Goal: Transaction & Acquisition: Purchase product/service

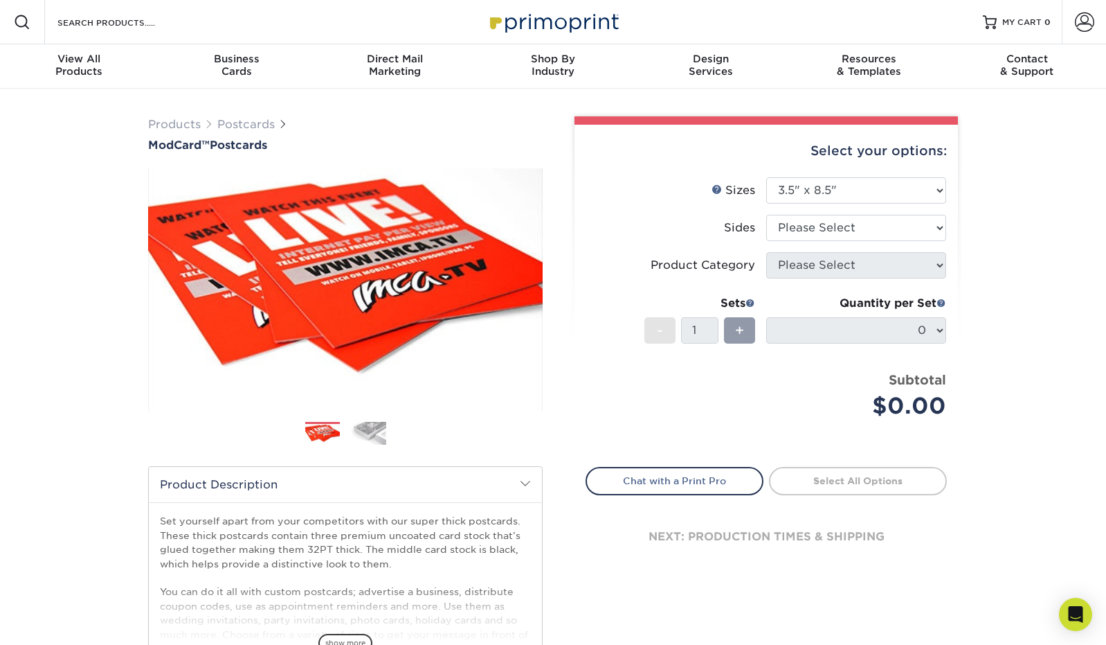
select select "2.00x6.00"
click at [766, 177] on select "Please Select 2" x 4" 2" x 6" 2" x 8" 3.5" x 3.5" 3.5" x 4" 3.5" x 8.5" 3.67" x…" at bounding box center [856, 190] width 180 height 26
click at [1076, 22] on span at bounding box center [1084, 21] width 19 height 19
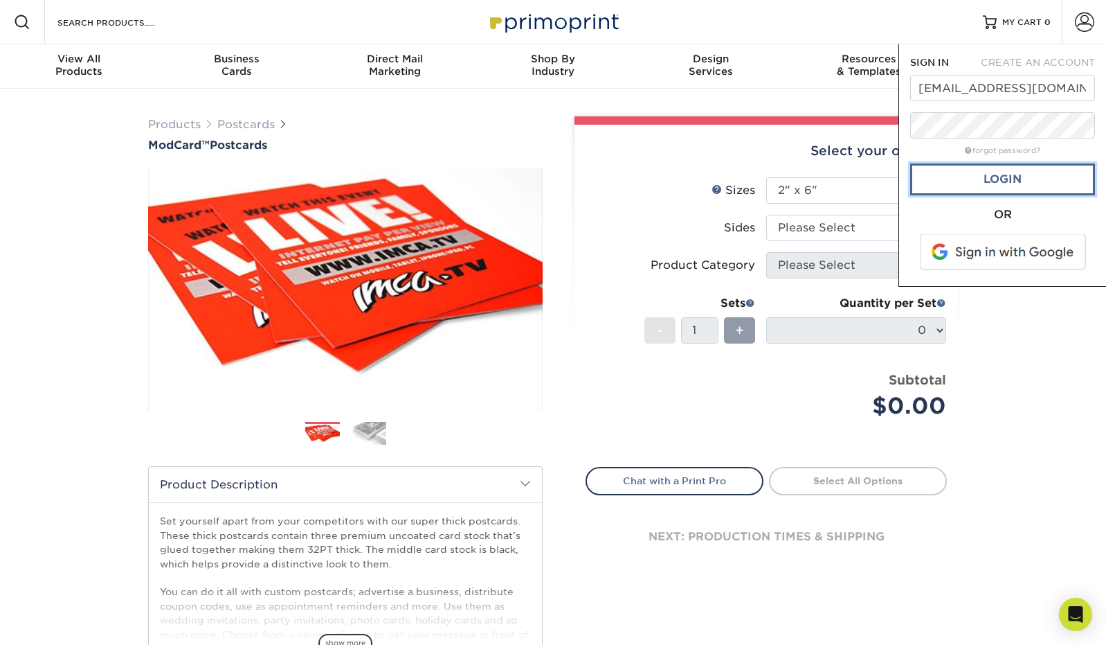
click at [1011, 172] on link "Login" at bounding box center [1002, 179] width 185 height 32
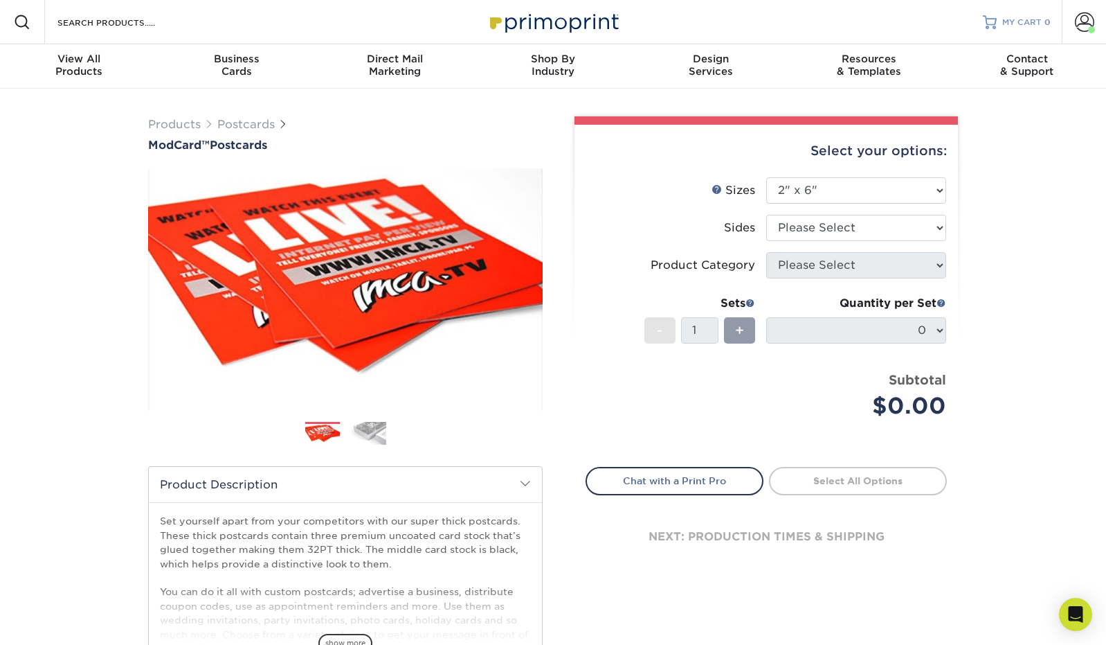
click at [1036, 19] on span "MY CART" at bounding box center [1021, 23] width 39 height 12
click at [1086, 35] on link "Account" at bounding box center [1084, 22] width 44 height 44
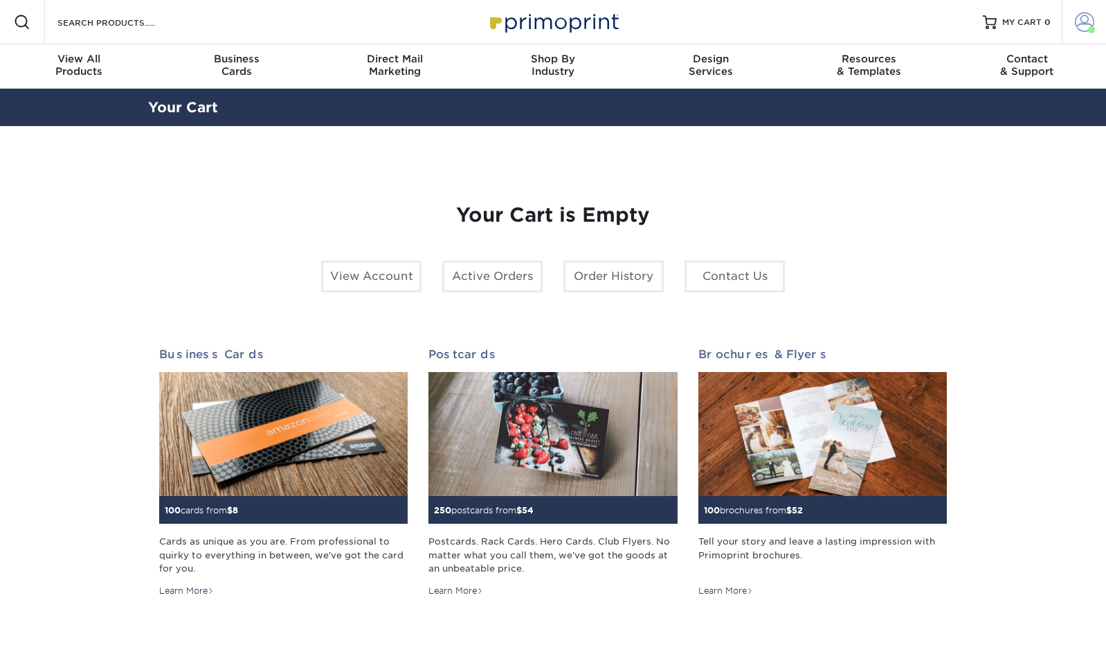
click at [1077, 19] on span at bounding box center [1084, 21] width 19 height 19
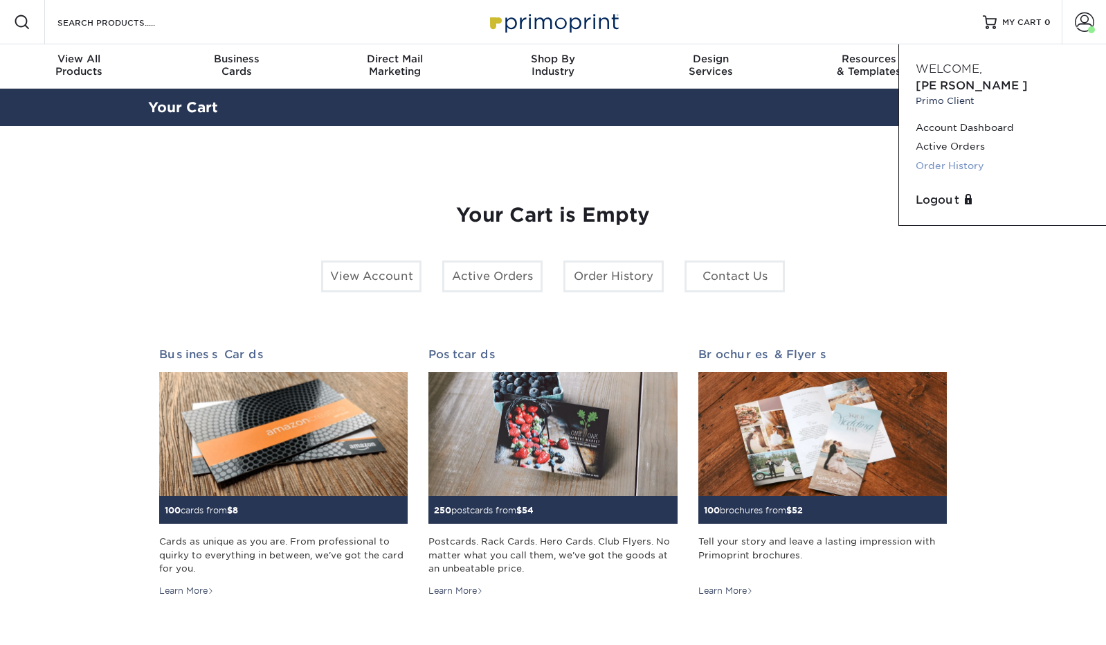
click at [964, 156] on link "Order History" at bounding box center [1003, 165] width 174 height 19
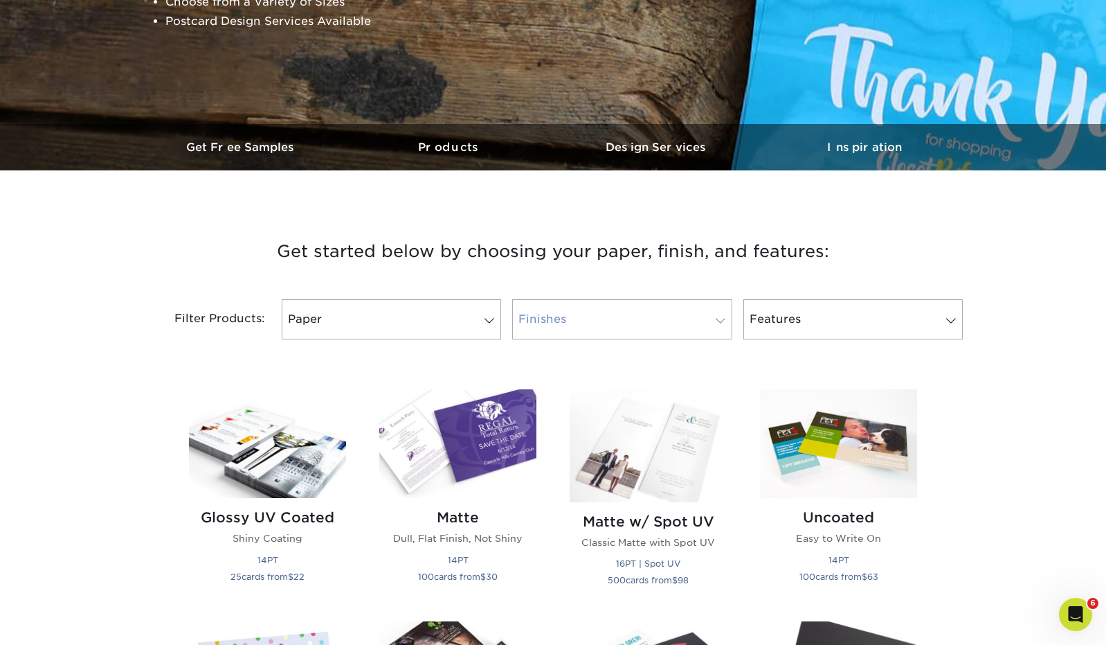
click at [567, 325] on link "Finishes" at bounding box center [621, 319] width 219 height 40
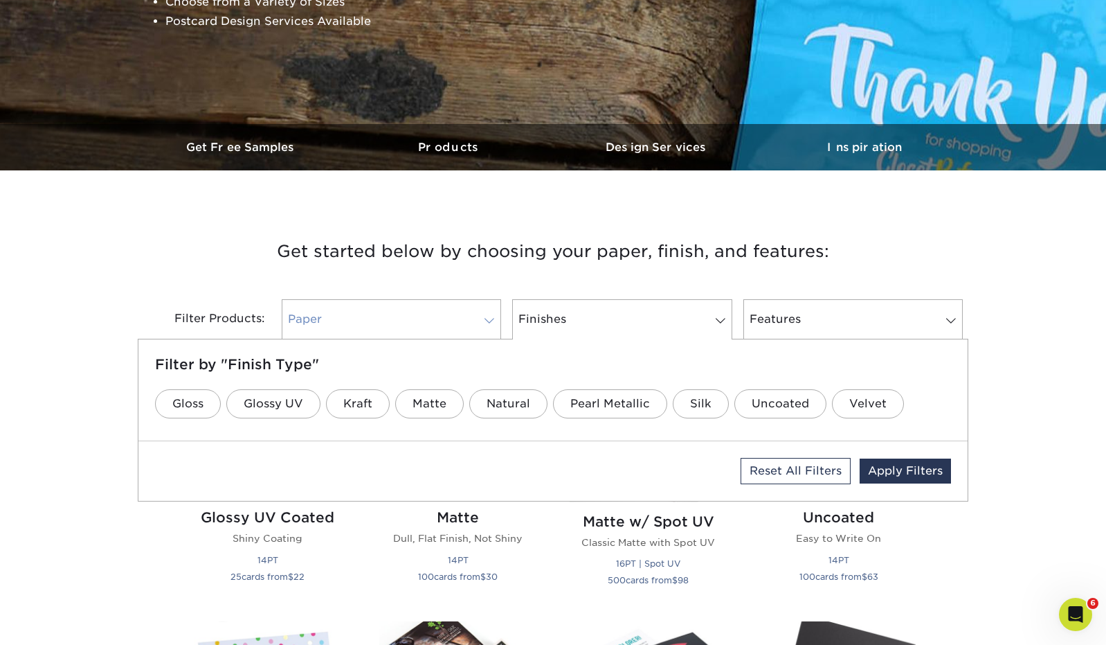
click at [430, 303] on link "Paper" at bounding box center [391, 319] width 219 height 40
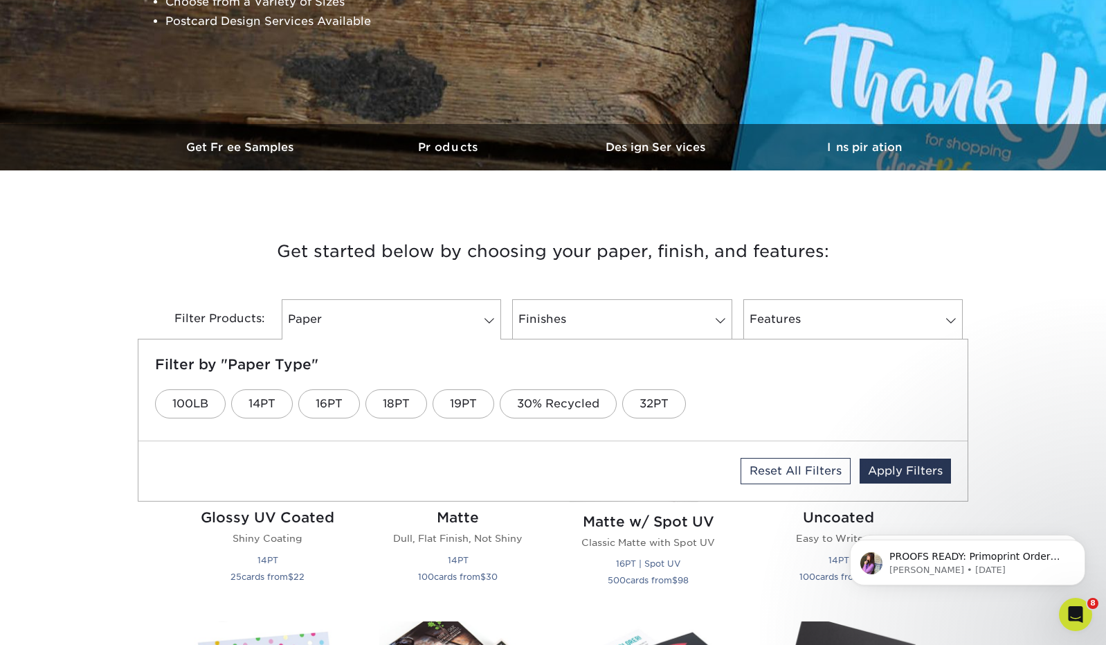
click at [716, 271] on h3 "Get started below by choosing your paper, finish, and features:" at bounding box center [553, 251] width 810 height 62
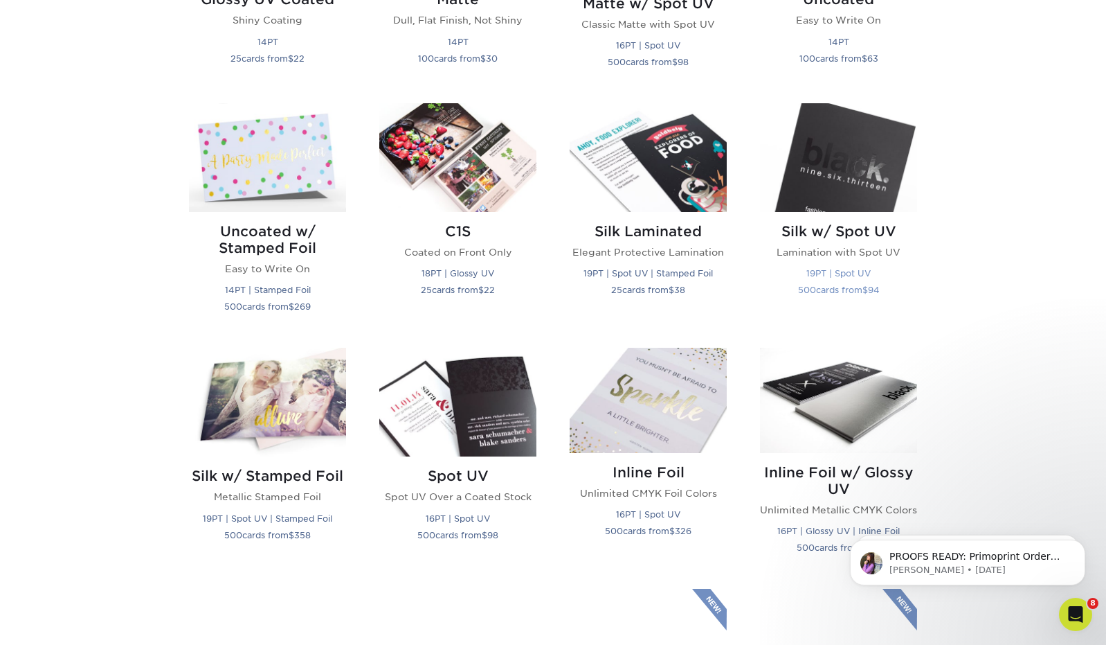
scroll to position [831, 0]
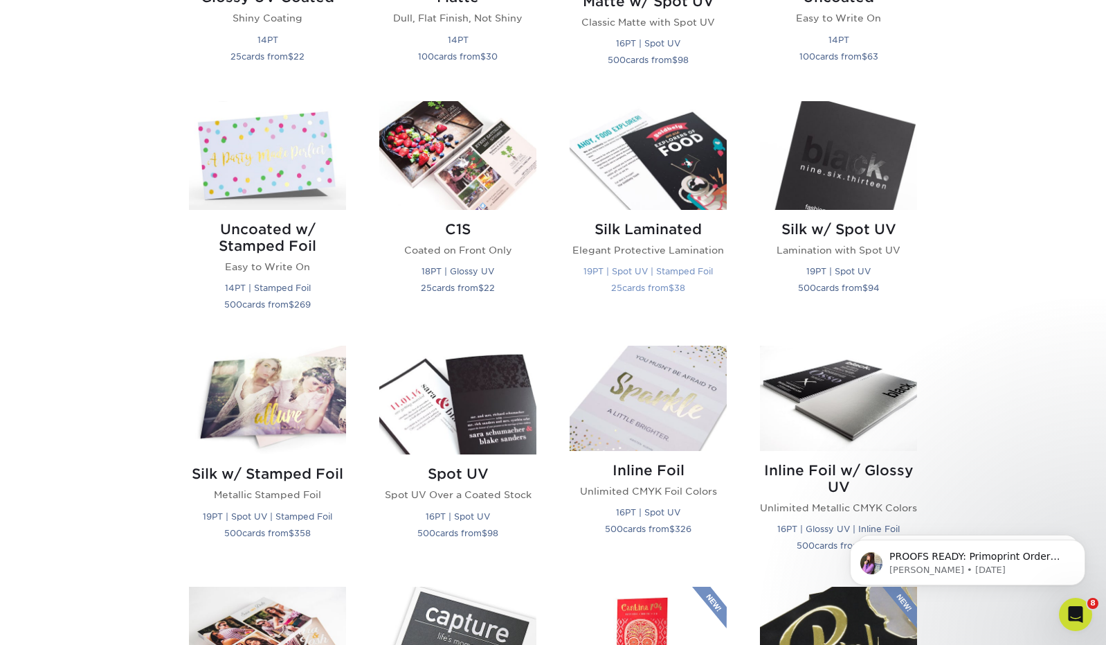
click at [659, 168] on img at bounding box center [648, 155] width 157 height 109
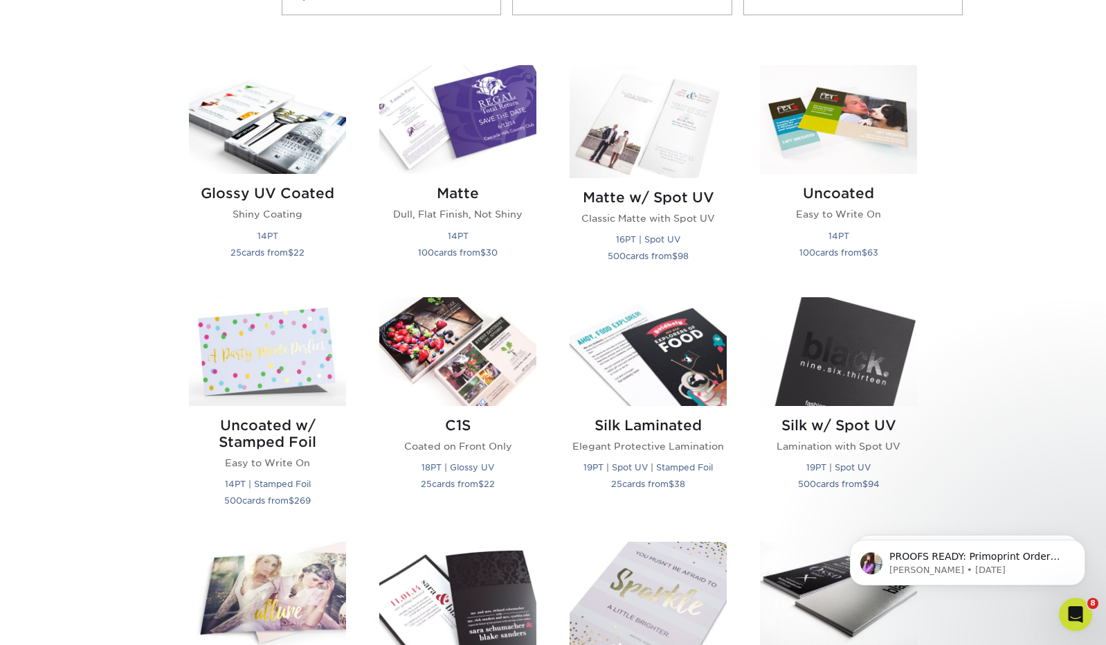
scroll to position [652, 0]
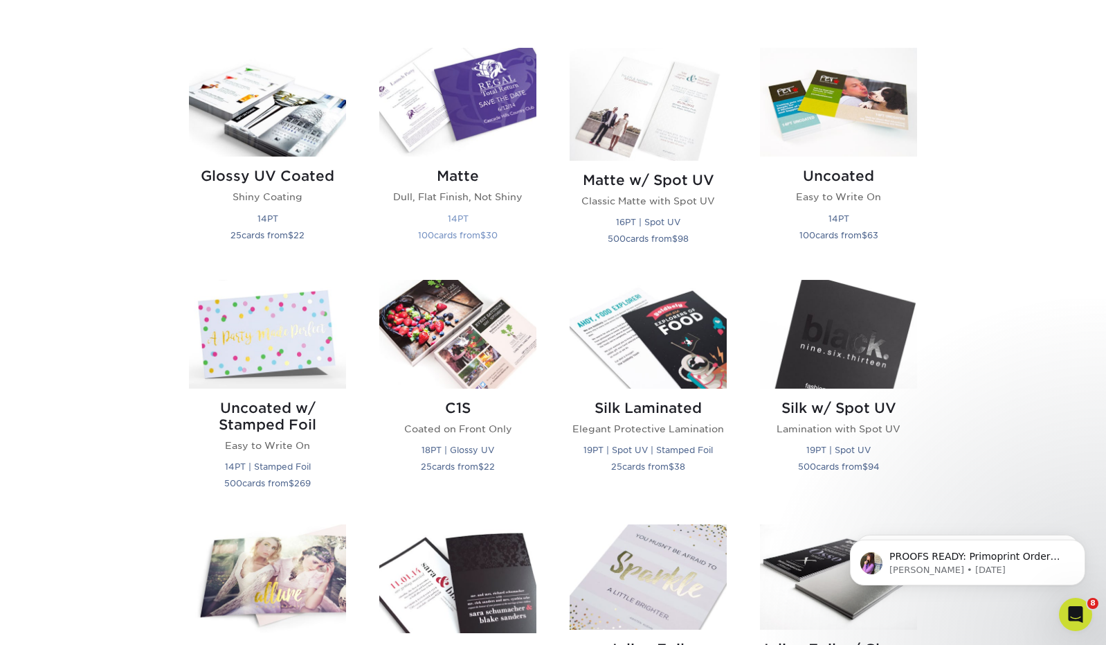
click at [496, 106] on img at bounding box center [457, 102] width 157 height 109
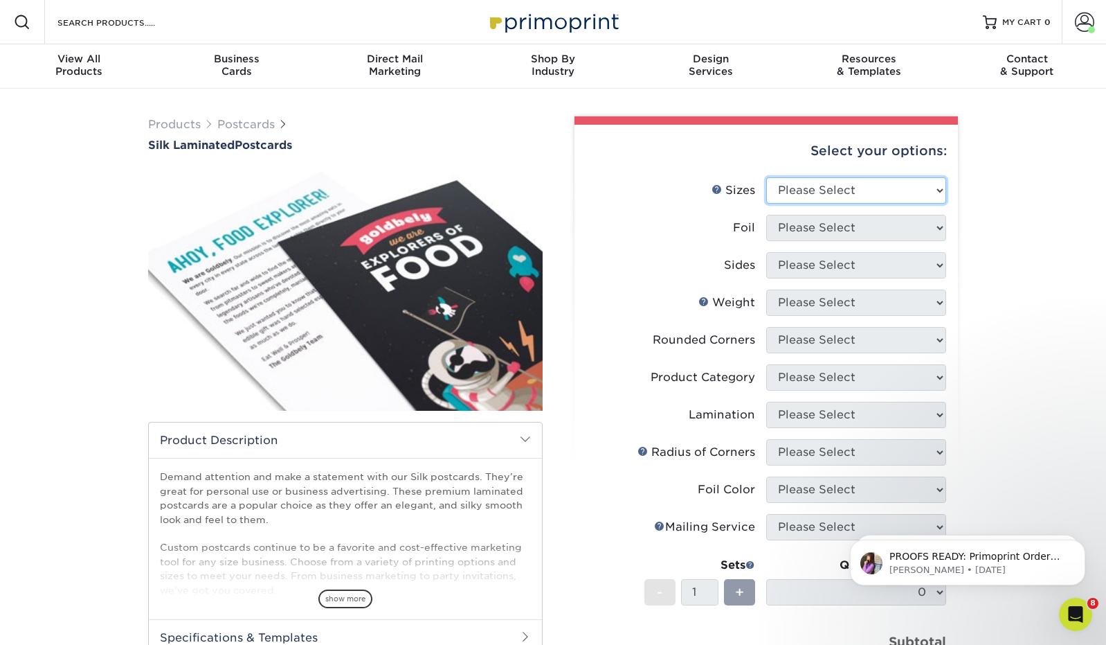
click at [818, 193] on select "Please Select 2" x 4" 2" x 6" 2" x 8" 3" x 5" 3.5" x 3.5" 3.5" x 4" 3.5" x 8.5"…" at bounding box center [856, 190] width 180 height 26
select select "2.00x8.00"
click at [766, 177] on select "Please Select 2" x 4" 2" x 6" 2" x 8" 3" x 5" 3.5" x 3.5" 3.5" x 4" 3.5" x 8.5"…" at bounding box center [856, 190] width 180 height 26
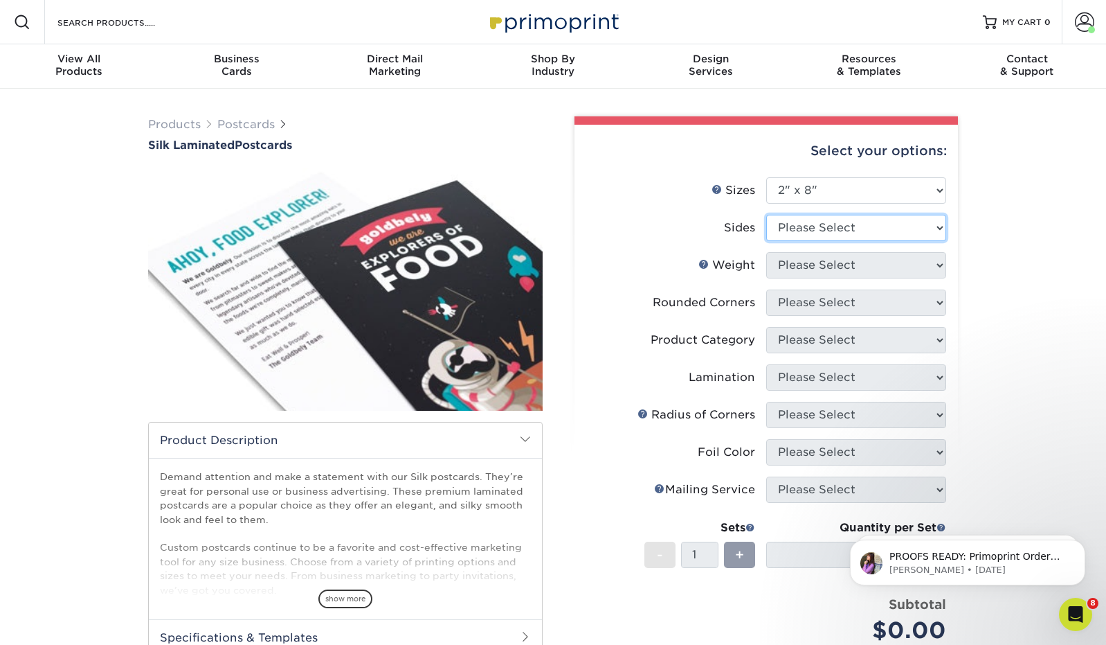
click at [844, 230] on select "Please Select Print Both Sides Print Front Only" at bounding box center [856, 228] width 180 height 26
select select "13abbda7-1d64-4f25-8bb2-c179b224825d"
click at [766, 215] on select "Please Select Print Both Sides Print Front Only" at bounding box center [856, 228] width 180 height 26
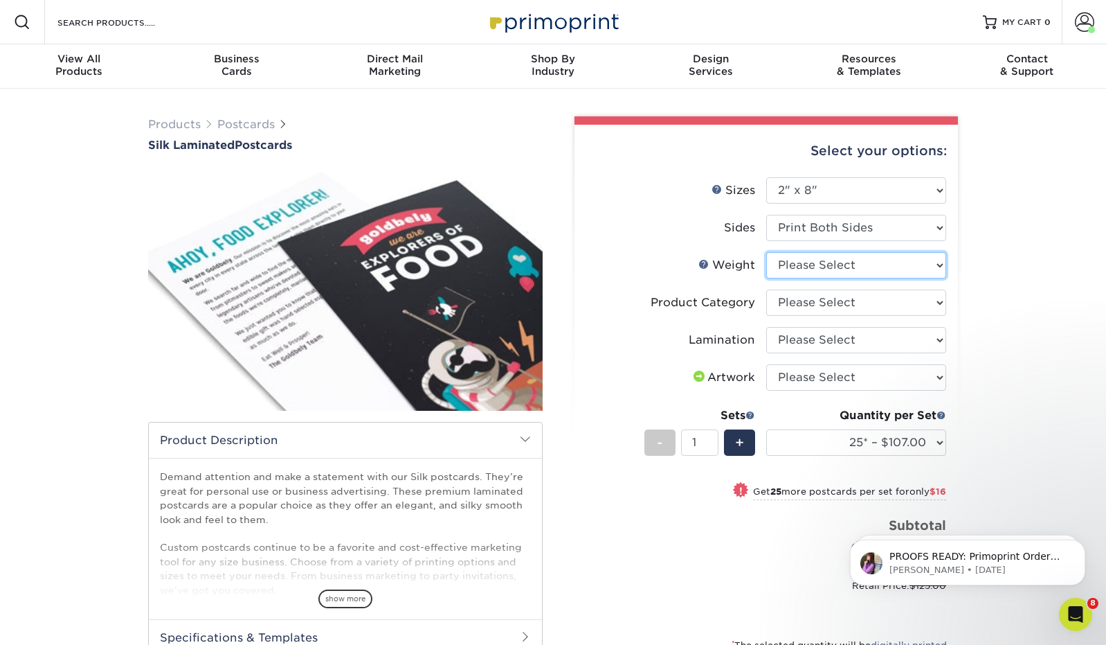
click at [830, 262] on select "Please Select 16PT" at bounding box center [856, 265] width 180 height 26
select select "16PT"
click at [766, 252] on select "Please Select 16PT" at bounding box center [856, 265] width 180 height 26
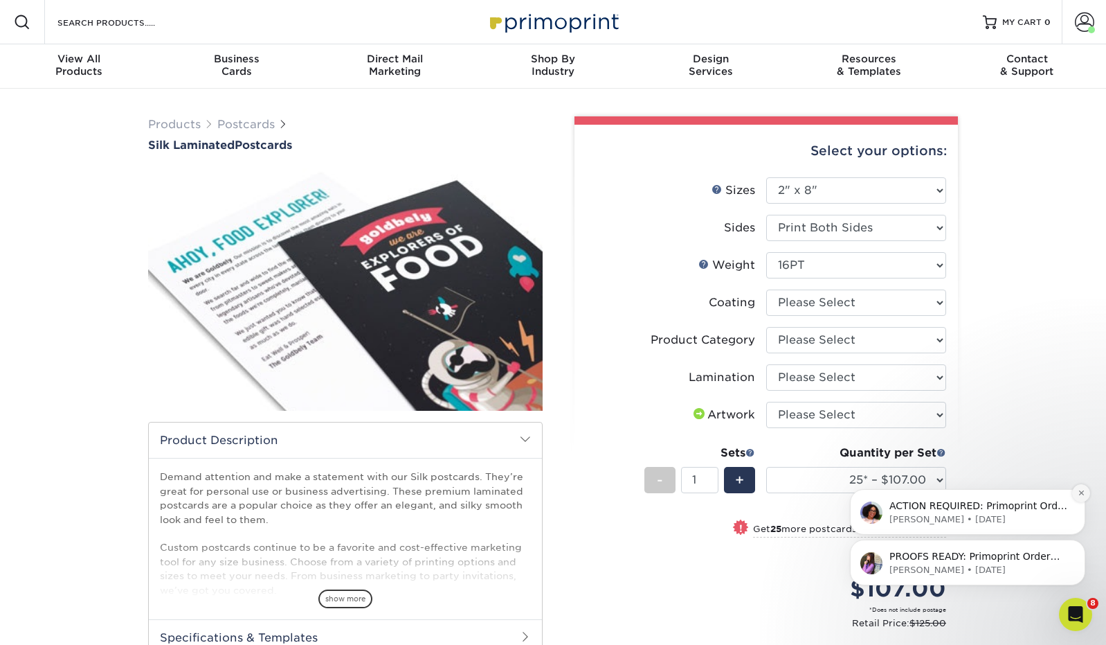
click at [1081, 492] on icon "Dismiss notification" at bounding box center [1081, 492] width 5 height 5
click at [1079, 541] on icon "Dismiss notification" at bounding box center [1082, 543] width 8 height 8
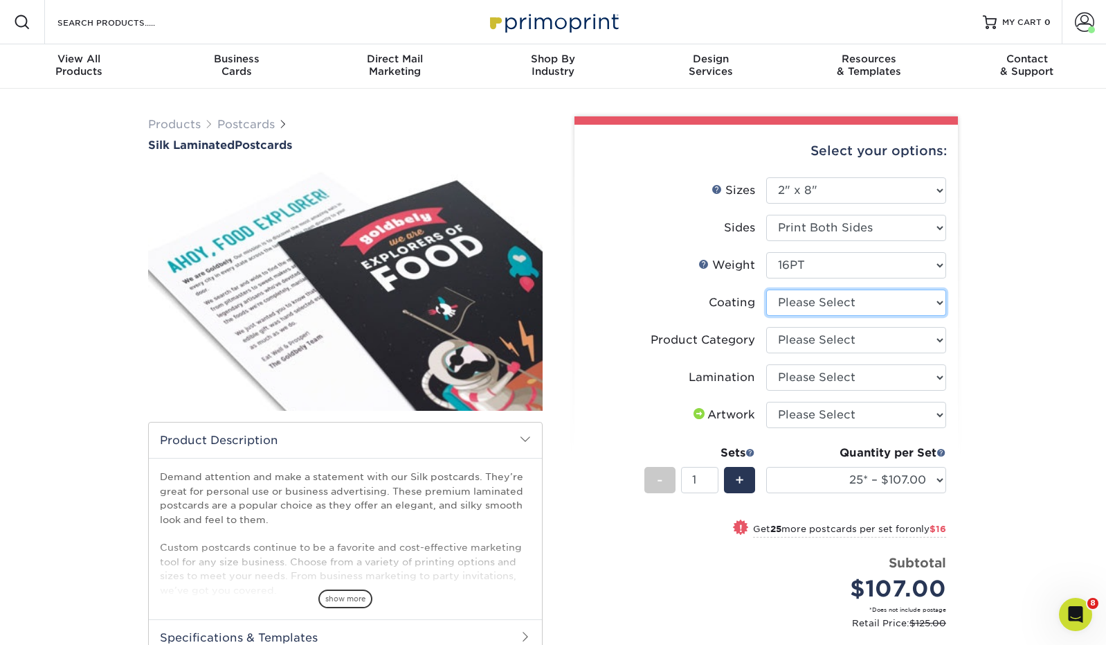
click at [894, 307] on select at bounding box center [856, 302] width 180 height 26
select select "3e7618de-abca-4bda-9f97-8b9129e913d8"
click at [766, 289] on select at bounding box center [856, 302] width 180 height 26
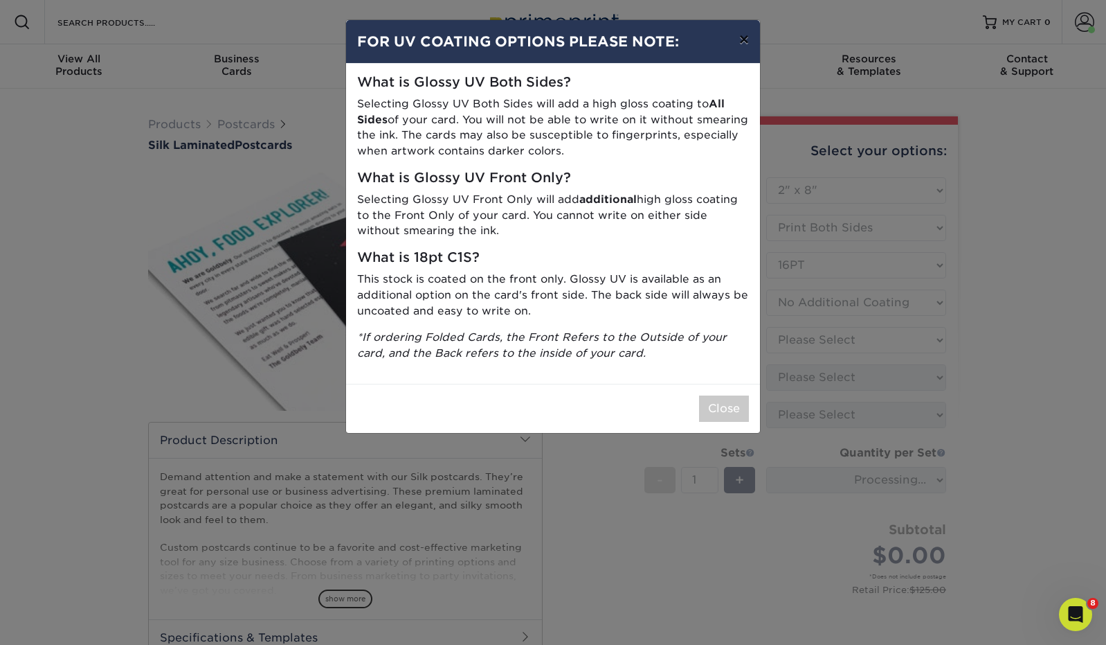
click at [744, 39] on button "×" at bounding box center [744, 39] width 32 height 39
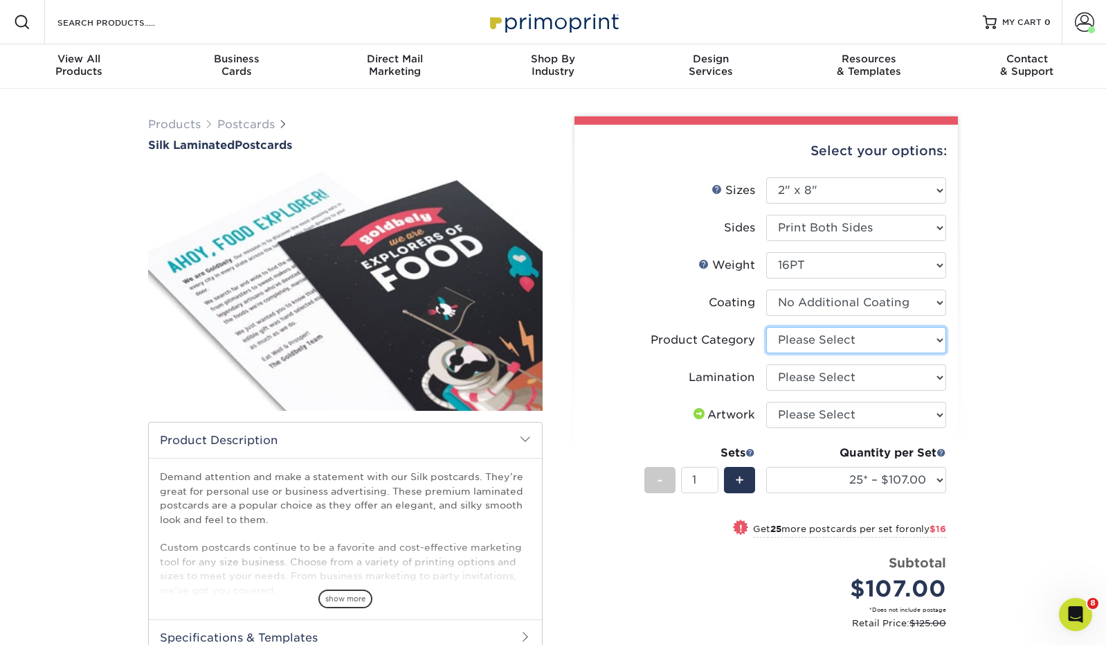
click at [846, 344] on select "Please Select Postcards" at bounding box center [856, 340] width 180 height 26
select select "9b7272e0-d6c8-4c3c-8e97-d3a1bcdab858"
click at [766, 327] on select "Please Select Postcards" at bounding box center [856, 340] width 180 height 26
click at [853, 375] on select "Please Select Silk" at bounding box center [856, 377] width 180 height 26
select select "ccacb42f-45f7-42d3-bbd3-7c8421cf37f0"
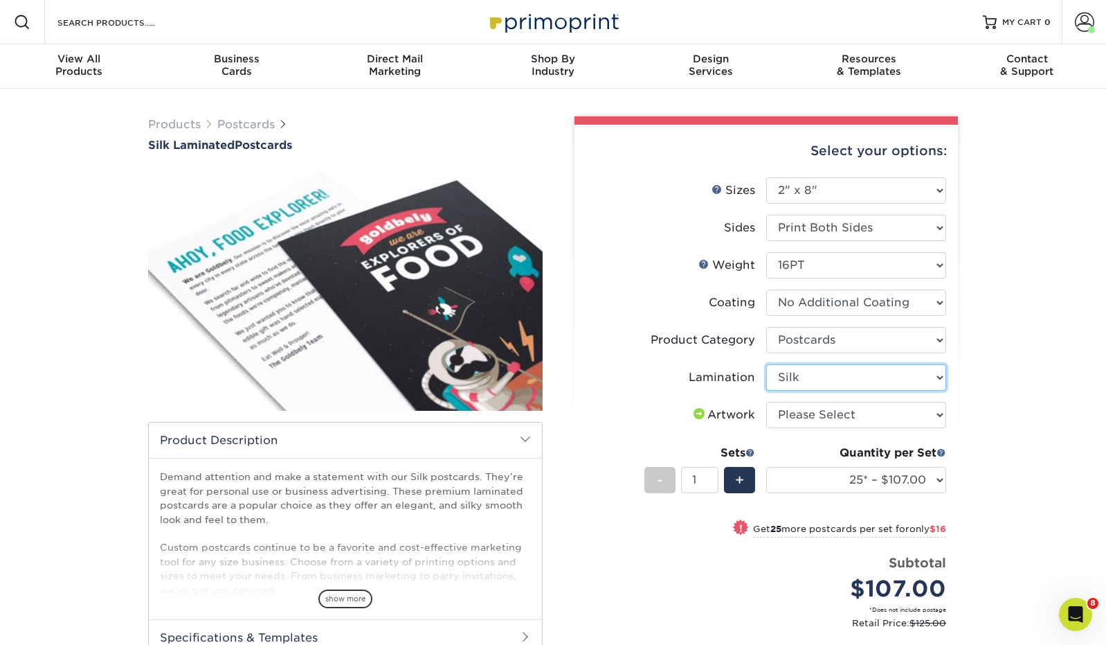
click at [766, 364] on select "Please Select Silk" at bounding box center [856, 377] width 180 height 26
click at [918, 471] on select "25* – $107.00 50* – $123.00 75* – $139.00 100* – $153.00 250* – $155.00 500 – $…" at bounding box center [856, 480] width 180 height 26
click at [766, 467] on select "25* – $107.00 50* – $123.00 75* – $139.00 100* – $153.00 250* – $155.00 500 – $…" at bounding box center [856, 480] width 180 height 26
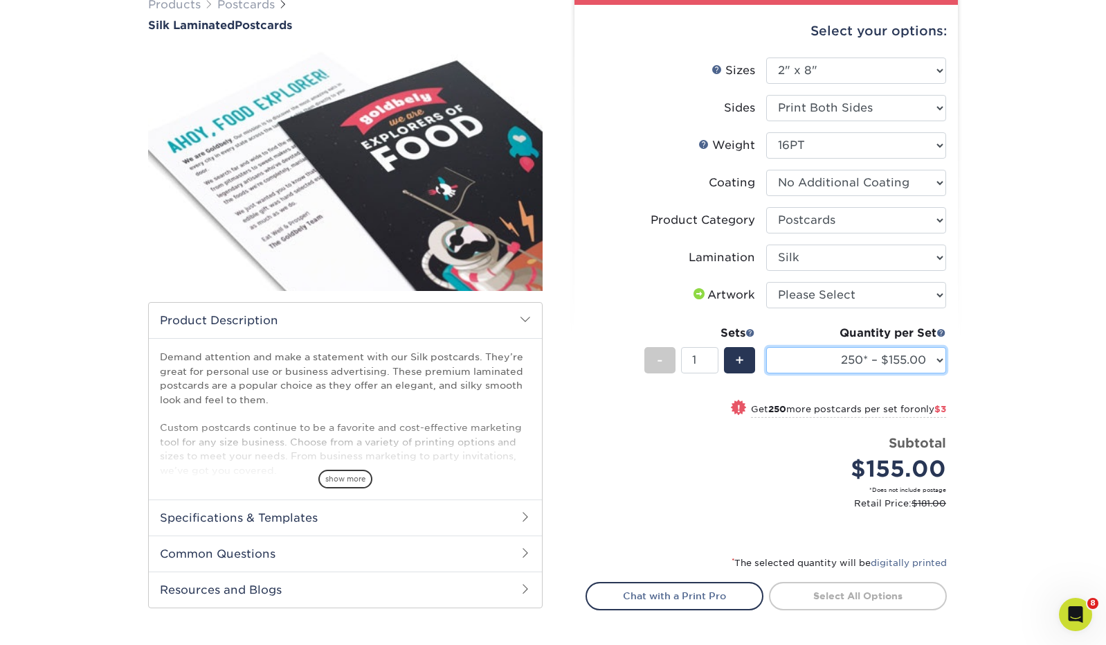
scroll to position [133, 0]
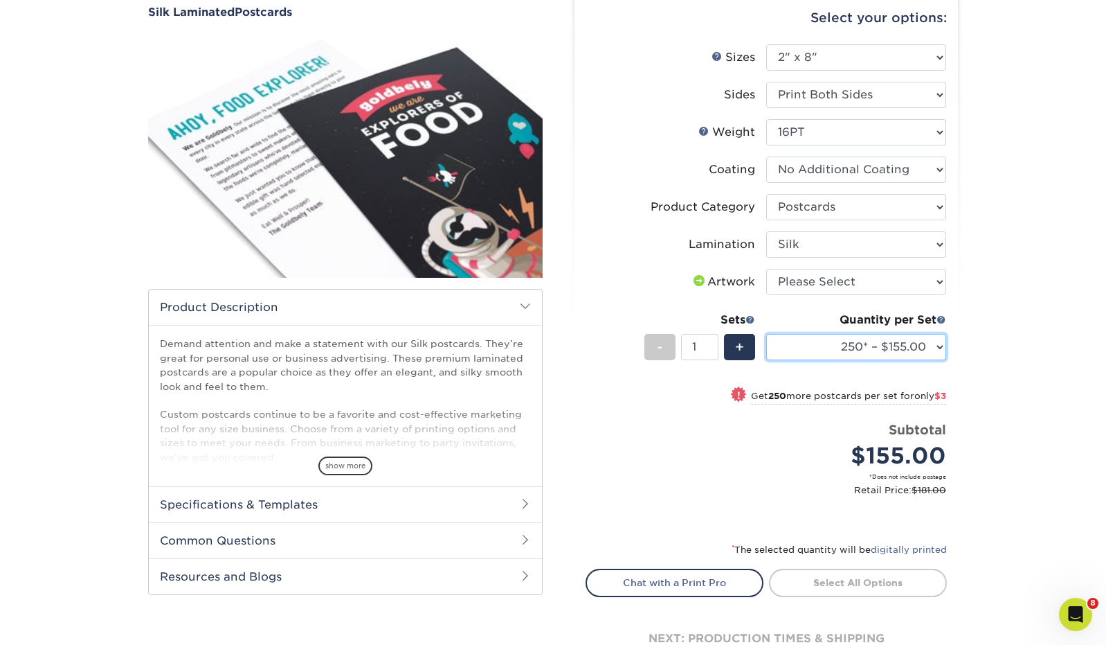
click at [876, 344] on select "25* – $107.00 50* – $123.00 75* – $139.00 100* – $153.00 250* – $155.00 500 – $…" at bounding box center [856, 347] width 180 height 26
select select "500 – $158.00"
click at [766, 334] on select "25* – $107.00 50* – $123.00 75* – $139.00 100* – $153.00 250* – $155.00 500 – $…" at bounding box center [856, 347] width 180 height 26
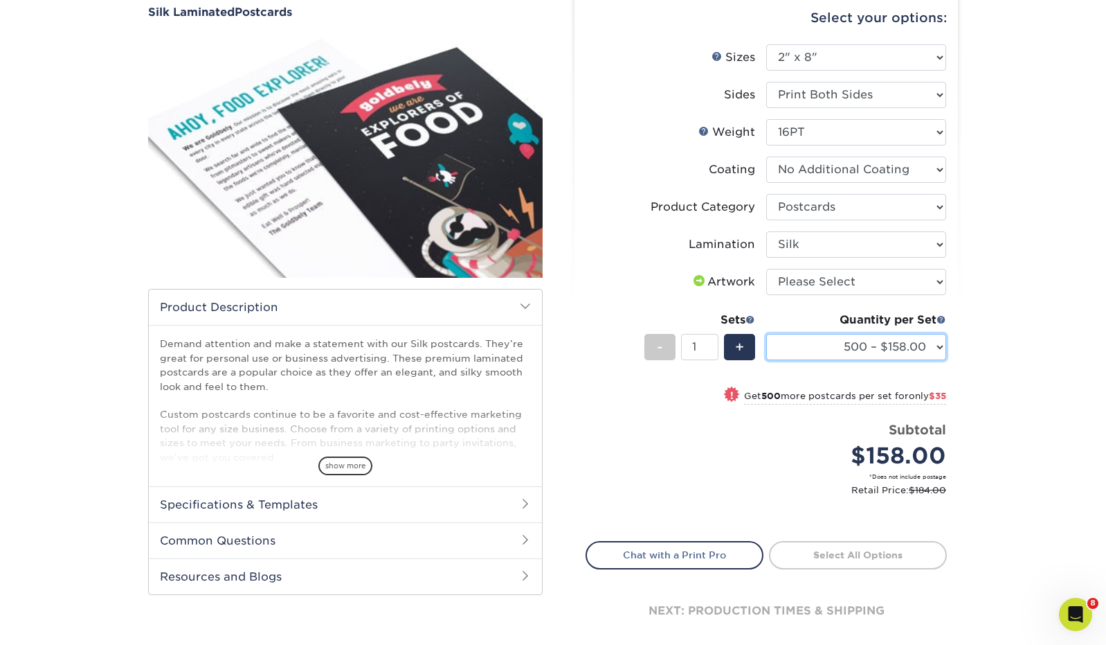
click at [930, 355] on select "25* – $107.00 50* – $123.00 75* – $139.00 100* – $153.00 250* – $155.00 500 – $…" at bounding box center [856, 347] width 180 height 26
click at [938, 343] on select "25* – $107.00 50* – $123.00 75* – $139.00 100* – $153.00 250* – $155.00 500 – $…" at bounding box center [856, 347] width 180 height 26
click at [938, 345] on select "25* – $107.00 50* – $123.00 75* – $139.00 100* – $153.00 250* – $155.00 500 – $…" at bounding box center [856, 347] width 180 height 26
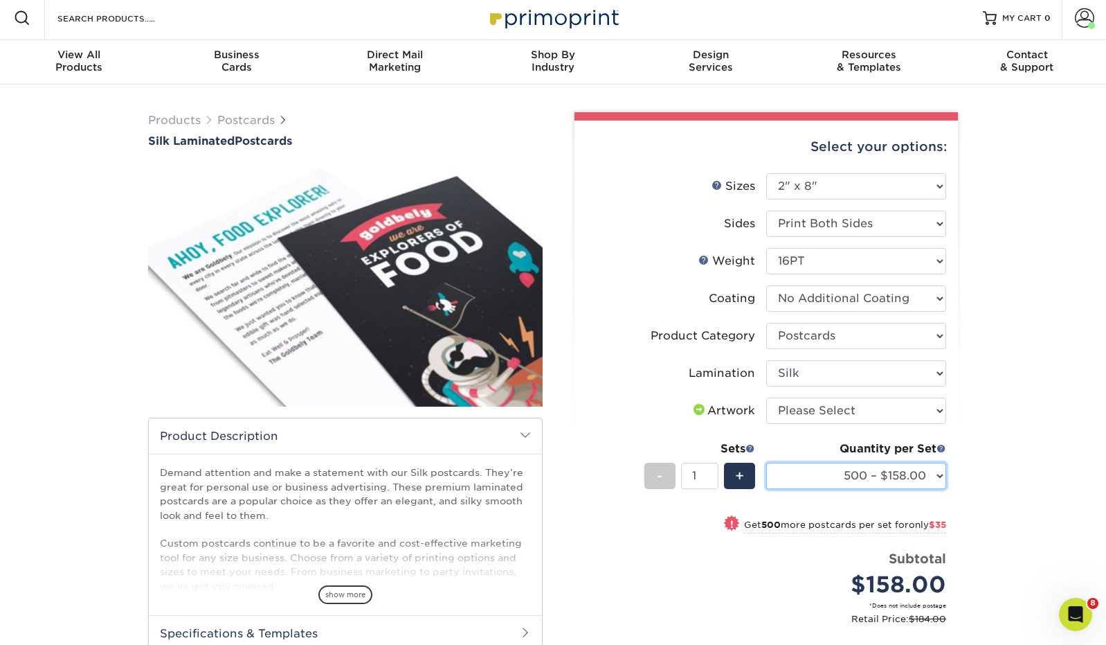
scroll to position [0, 0]
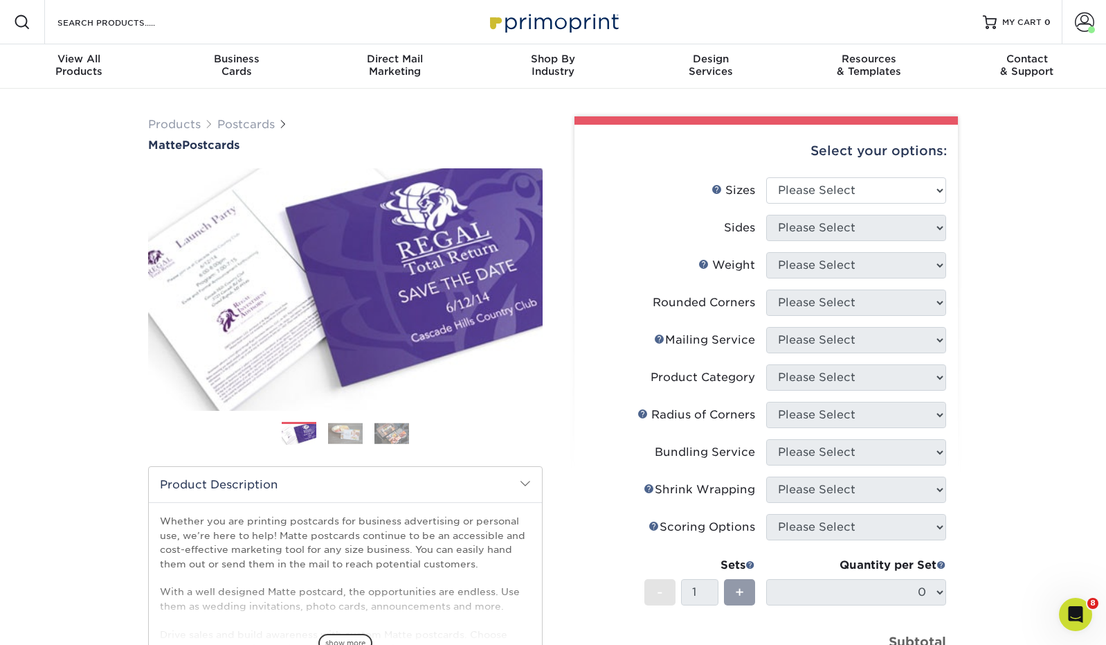
click at [900, 170] on div "Select your options:" at bounding box center [766, 151] width 361 height 53
click at [890, 190] on select "Please Select 1.5" x 7" 2" x 4" 2" x 6" 2" x 7" 2" x 8" 2.12" x 5.5" 2.125" x 5…" at bounding box center [856, 190] width 180 height 26
select select "2.00x8.00"
click at [766, 177] on select "Please Select 1.5" x 7" 2" x 4" 2" x 6" 2" x 7" 2" x 8" 2.12" x 5.5" 2.125" x 5…" at bounding box center [856, 190] width 180 height 26
click at [877, 226] on select "Please Select Print Both Sides Print Front Only" at bounding box center [856, 228] width 180 height 26
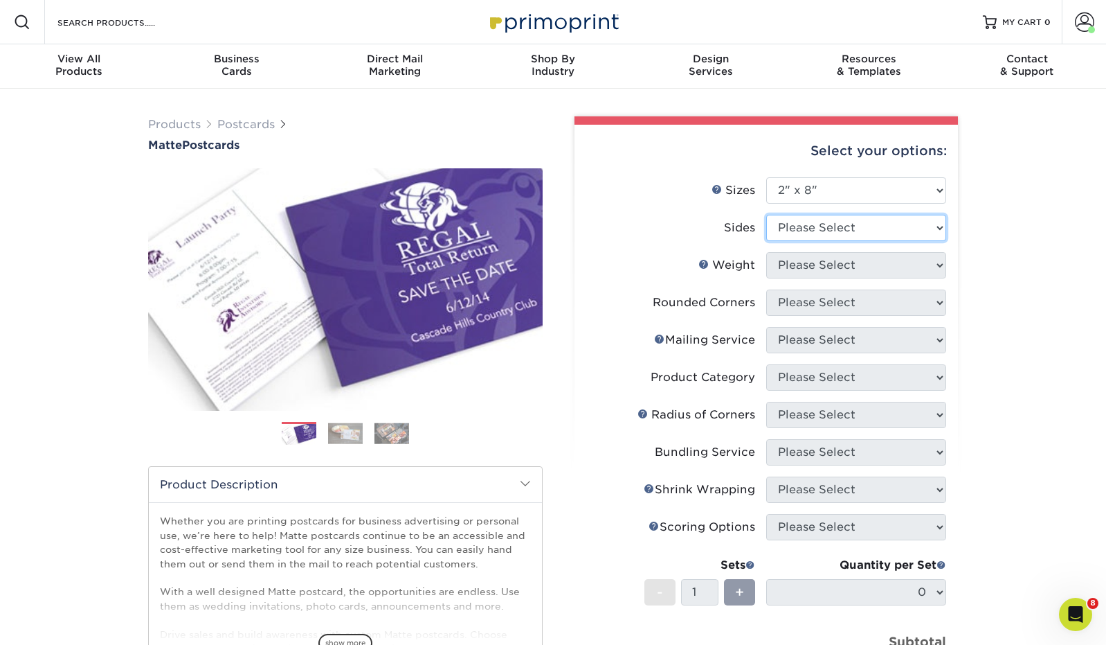
select select "13abbda7-1d64-4f25-8bb2-c179b224825d"
click at [766, 215] on select "Please Select Print Both Sides Print Front Only" at bounding box center [856, 228] width 180 height 26
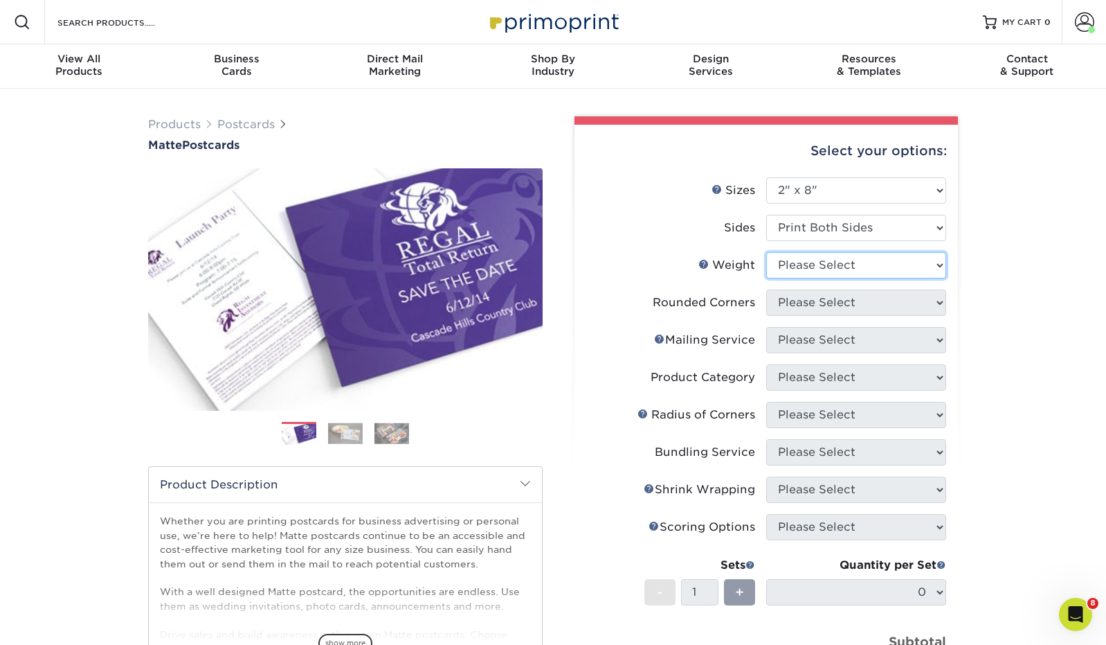
click at [876, 262] on select "Please Select 16PT 14PT" at bounding box center [856, 265] width 180 height 26
select select "16PT"
click at [766, 252] on select "Please Select 16PT 14PT" at bounding box center [856, 265] width 180 height 26
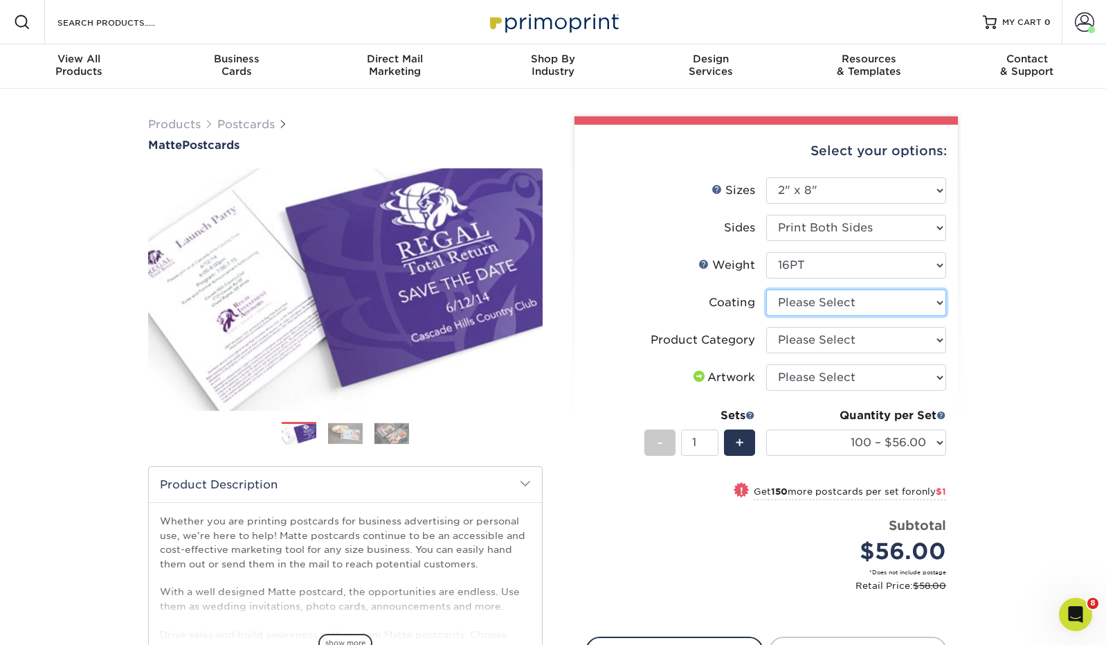
click at [873, 301] on select at bounding box center [856, 302] width 180 height 26
click at [766, 289] on select at bounding box center [856, 302] width 180 height 26
click at [873, 302] on select at bounding box center [856, 302] width 180 height 26
select select "121bb7b5-3b4d-429f-bd8d-bbf80e953313"
click at [766, 289] on select at bounding box center [856, 302] width 180 height 26
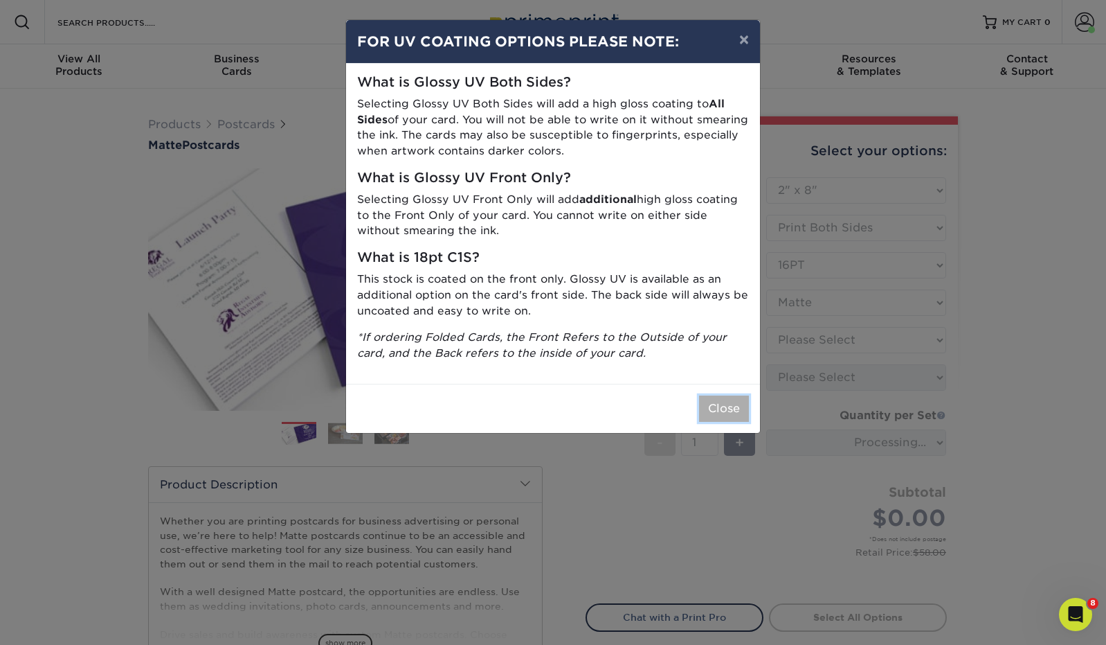
click at [732, 406] on button "Close" at bounding box center [724, 408] width 50 height 26
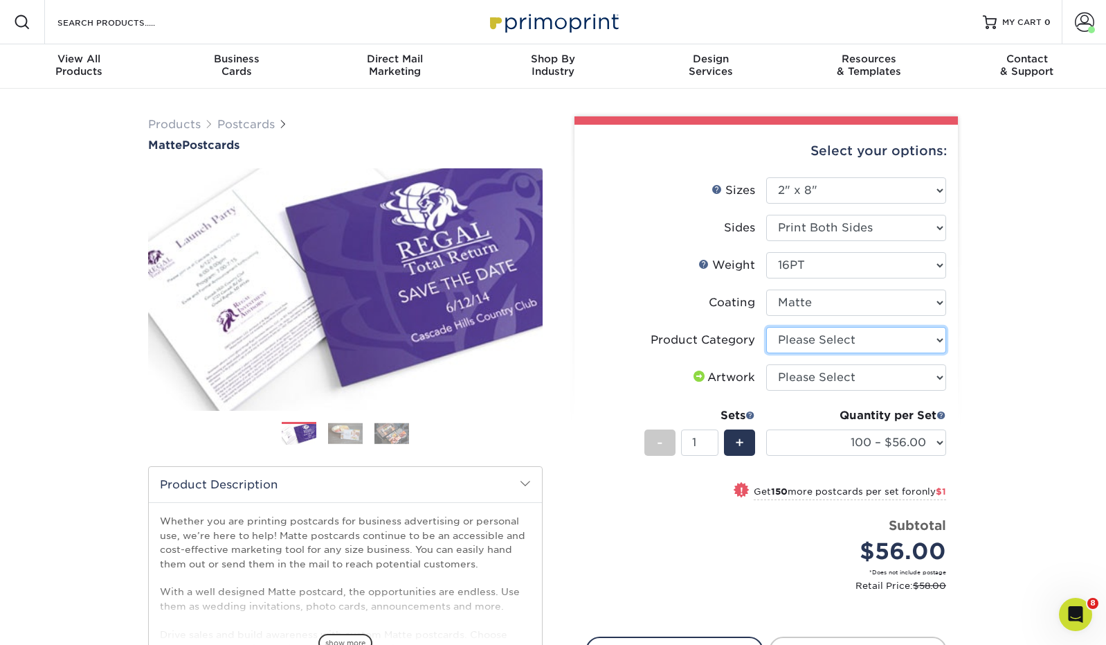
click at [827, 341] on select "Please Select Postcards" at bounding box center [856, 340] width 180 height 26
select select "9b7272e0-d6c8-4c3c-8e97-d3a1bcdab858"
click at [766, 327] on select "Please Select Postcards" at bounding box center [856, 340] width 180 height 26
click at [901, 443] on select "100 – $56.00 250 – $57.00 500 – $63.00 1000 – $75.00 2500 – $119.00 5000 – $180…" at bounding box center [856, 442] width 180 height 26
click at [766, 429] on select "100 – $56.00 250 – $57.00 500 – $63.00 1000 – $75.00 2500 – $119.00 5000 – $180…" at bounding box center [856, 442] width 180 height 26
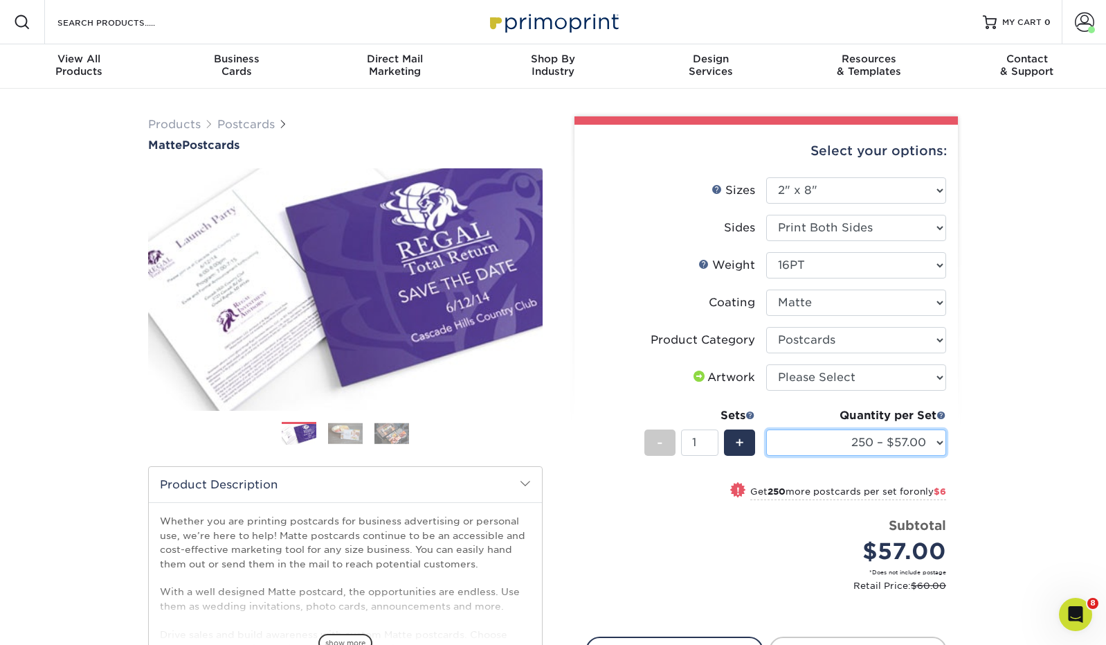
click at [915, 444] on select "100 – $56.00 250 – $57.00 500 – $63.00 1000 – $75.00 2500 – $119.00 5000 – $180…" at bounding box center [856, 442] width 180 height 26
select select "500 – $63.00"
click at [766, 429] on select "100 – $56.00 250 – $57.00 500 – $63.00 1000 – $75.00 2500 – $119.00 5000 – $180…" at bounding box center [856, 442] width 180 height 26
click at [905, 408] on div "Quantity per Set" at bounding box center [856, 415] width 180 height 17
click at [901, 436] on select "100 – $56.00 250 – $57.00 500 – $63.00 1000 – $75.00 2500 – $119.00 5000 – $180…" at bounding box center [856, 442] width 180 height 26
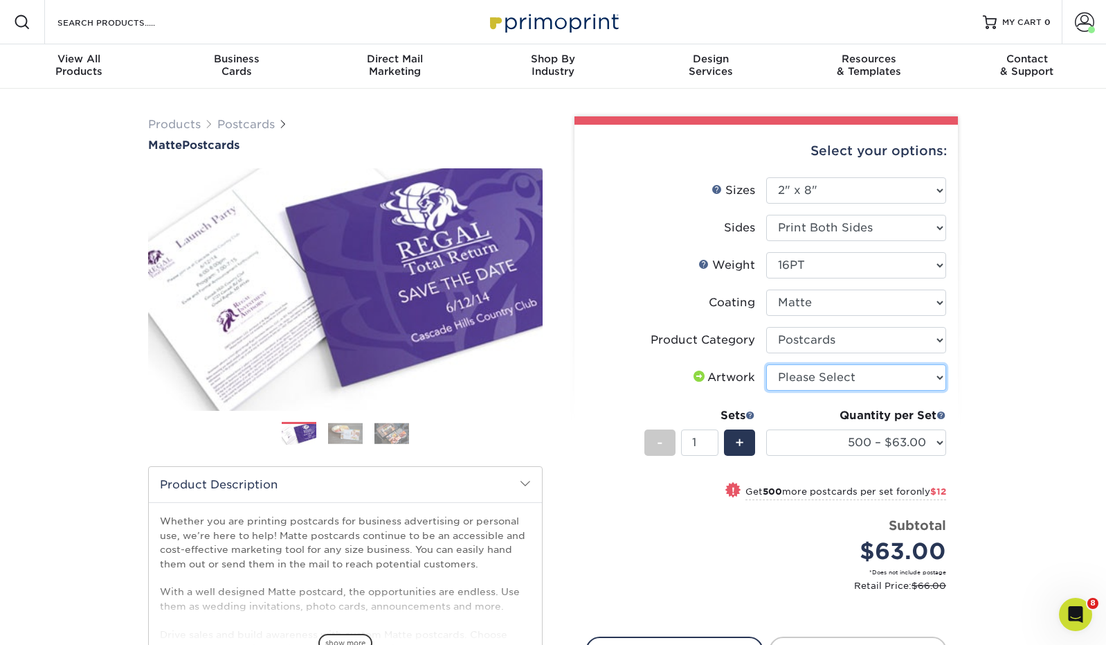
click at [933, 387] on select "Please Select I will upload files I need a design - $150" at bounding box center [856, 377] width 180 height 26
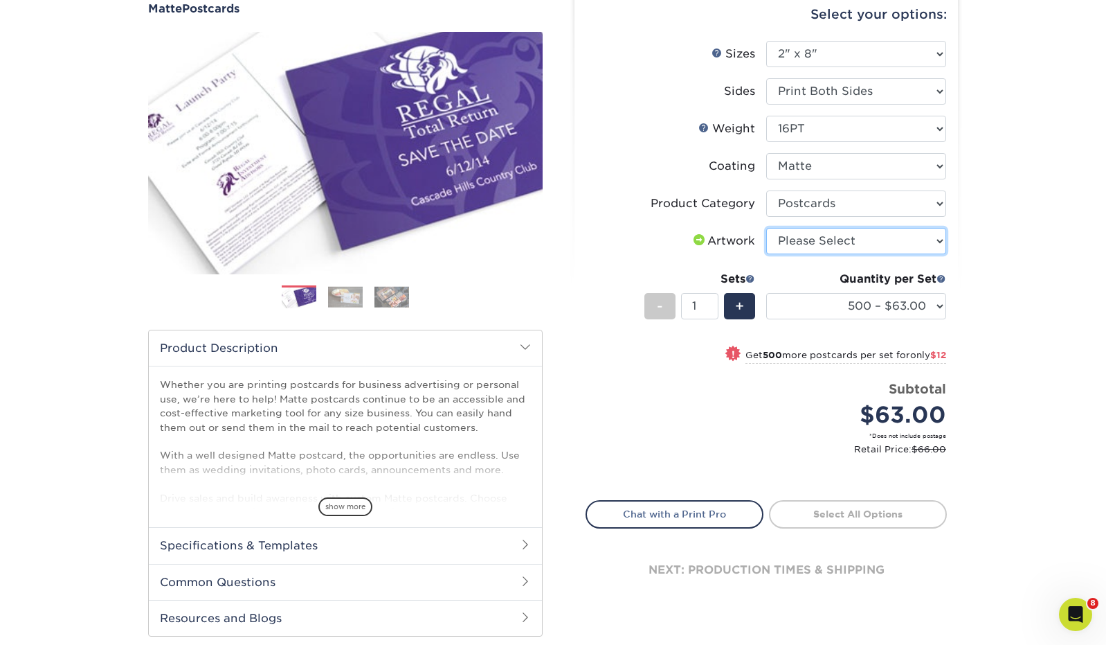
scroll to position [147, 0]
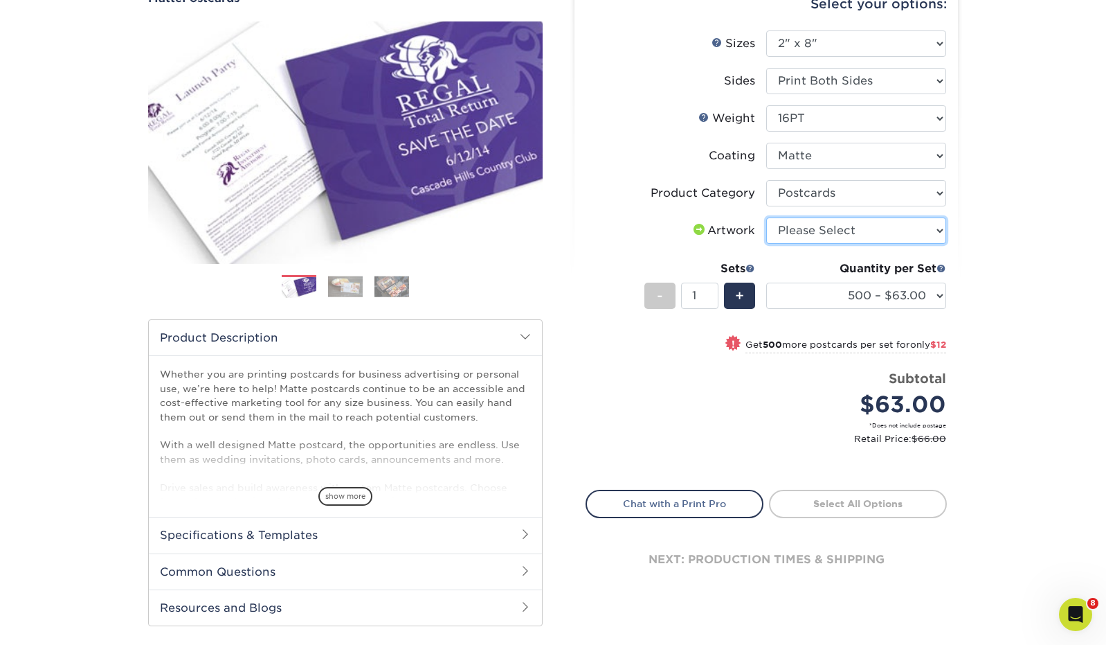
click at [898, 228] on select "Please Select I will upload files I need a design - $150" at bounding box center [856, 230] width 180 height 26
select select "upload"
click at [766, 217] on select "Please Select I will upload files I need a design - $150" at bounding box center [856, 230] width 180 height 26
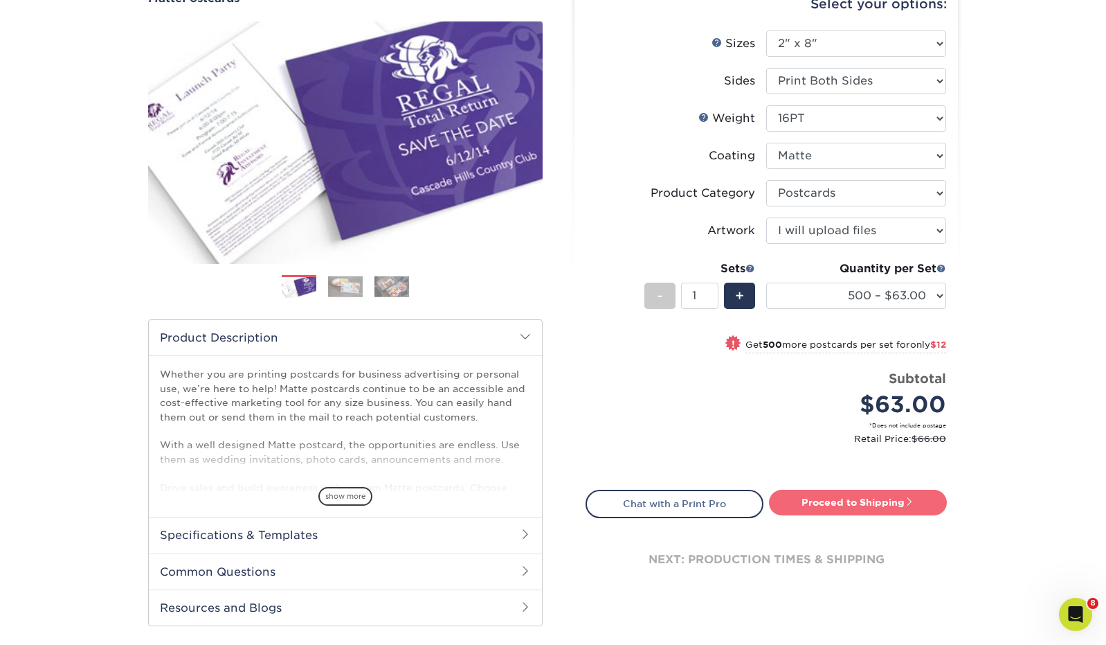
click at [868, 500] on link "Proceed to Shipping" at bounding box center [858, 501] width 178 height 25
type input "Set 1"
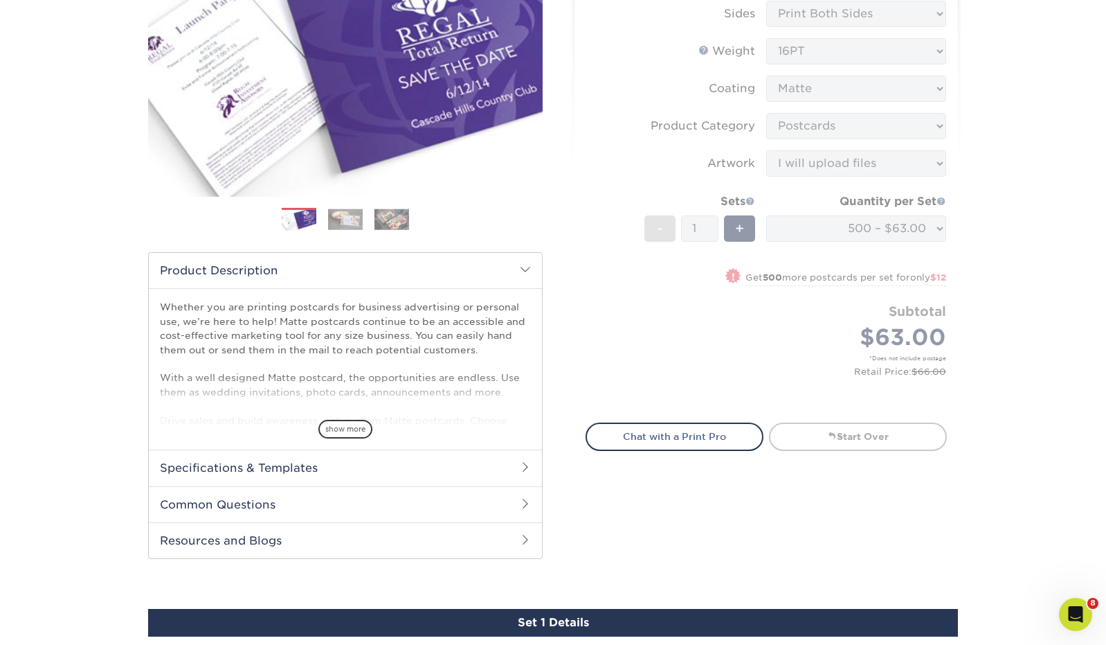
scroll to position [0, 0]
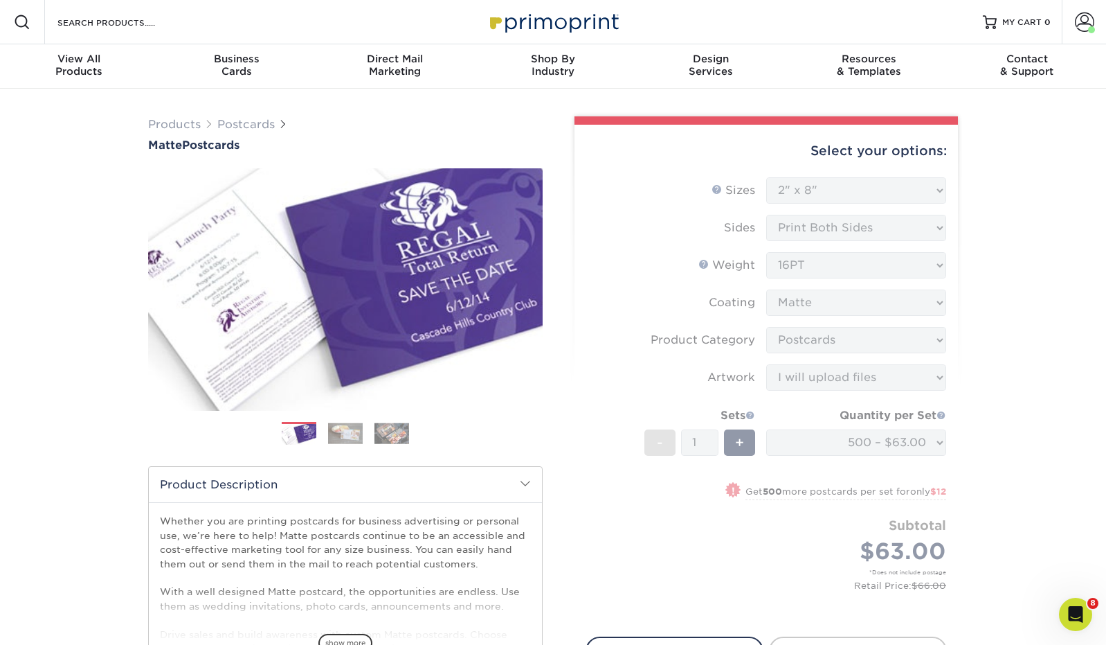
click at [886, 282] on form "Sizes Help Sizes Please Select 1.5" x 7" 2" x 4" 2" x 6" 2" x 7" 2" x 8" 2.12" …" at bounding box center [766, 398] width 361 height 443
click at [889, 267] on form "Sizes Help Sizes Please Select 1.5" x 7" 2" x 4" 2" x 6" 2" x 7" 2" x 8" 2.12" …" at bounding box center [766, 398] width 361 height 443
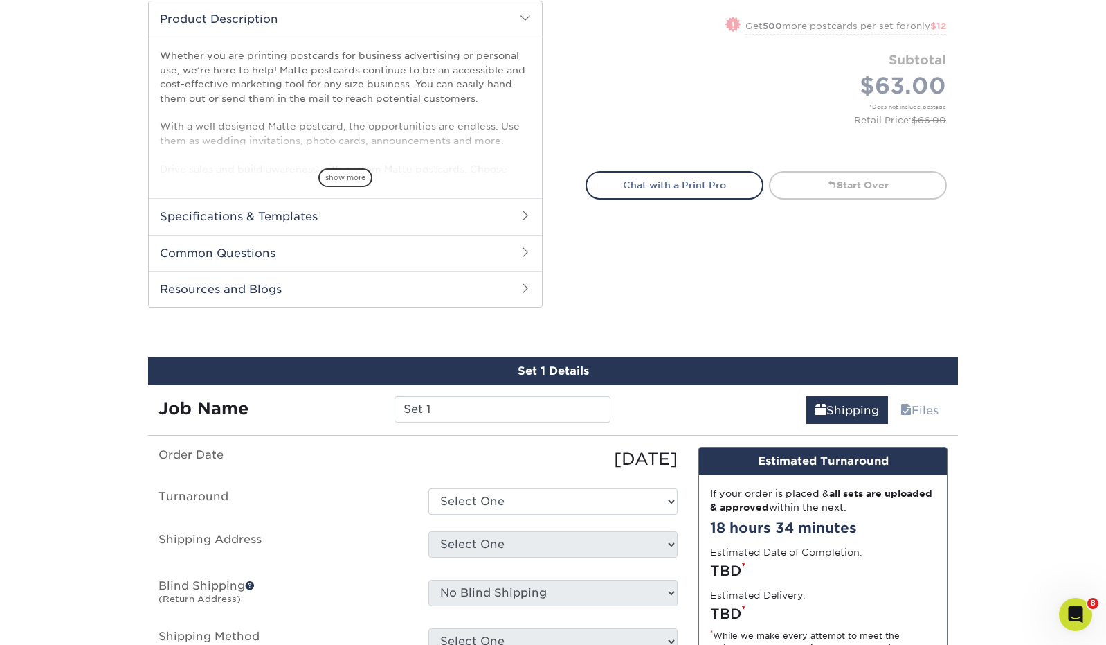
scroll to position [514, 0]
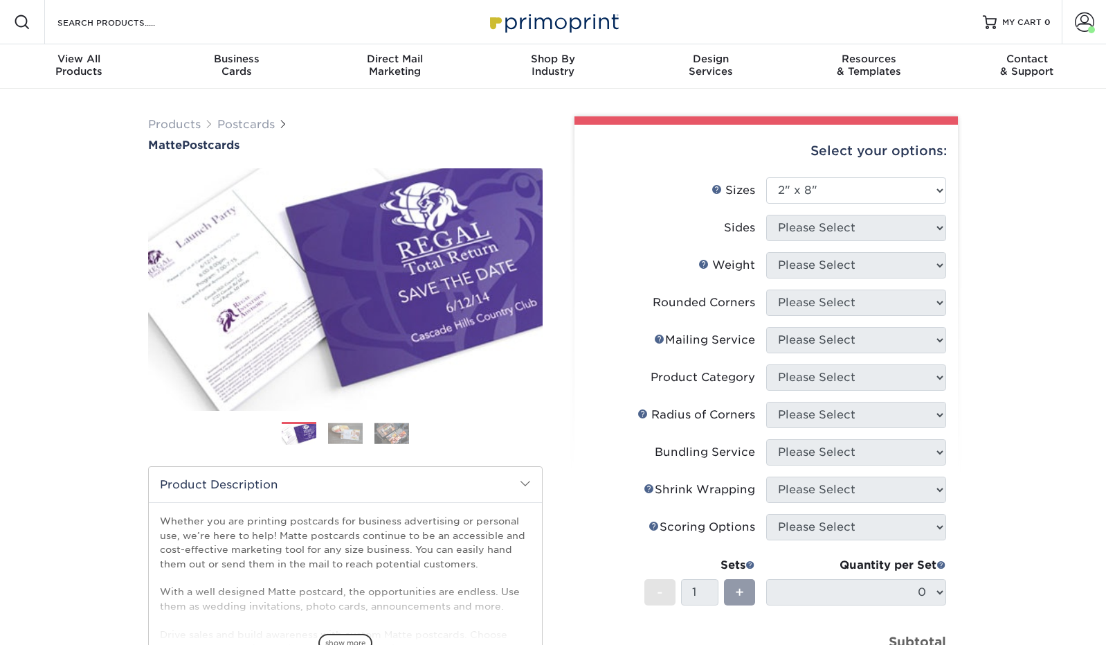
select select "2.00x8.00"
click at [932, 193] on select "Please Select 1.5" x 7" 2" x 4" 2" x 6" 2" x 7" 2" x 8" 2.12" x 5.5" 2.125" x 5…" at bounding box center [856, 190] width 180 height 26
click at [766, 177] on select "Please Select 1.5" x 7" 2" x 4" 2" x 6" 2" x 7" 2" x 8" 2.12" x 5.5" 2.125" x 5…" at bounding box center [856, 190] width 180 height 26
click at [869, 192] on select "Please Select 1.5" x 7" 2" x 4" 2" x 6" 2" x 7" 2" x 8" 2.12" x 5.5" 2.125" x 5…" at bounding box center [856, 190] width 180 height 26
select select "2.00x8.00"
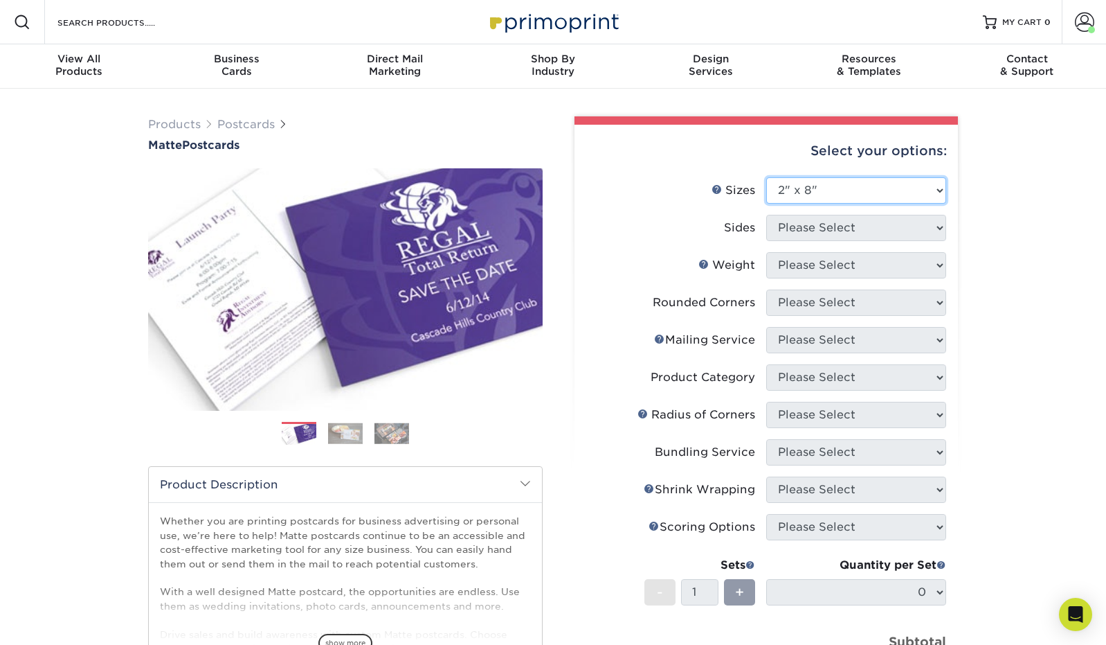
click at [766, 177] on select "Please Select 1.5" x 7" 2" x 4" 2" x 6" 2" x 7" 2" x 8" 2.12" x 5.5" 2.125" x 5…" at bounding box center [856, 190] width 180 height 26
click at [868, 231] on select "Please Select Print Both Sides Print Front Only" at bounding box center [856, 228] width 180 height 26
select select "13abbda7-1d64-4f25-8bb2-c179b224825d"
click at [766, 215] on select "Please Select Print Both Sides Print Front Only" at bounding box center [856, 228] width 180 height 26
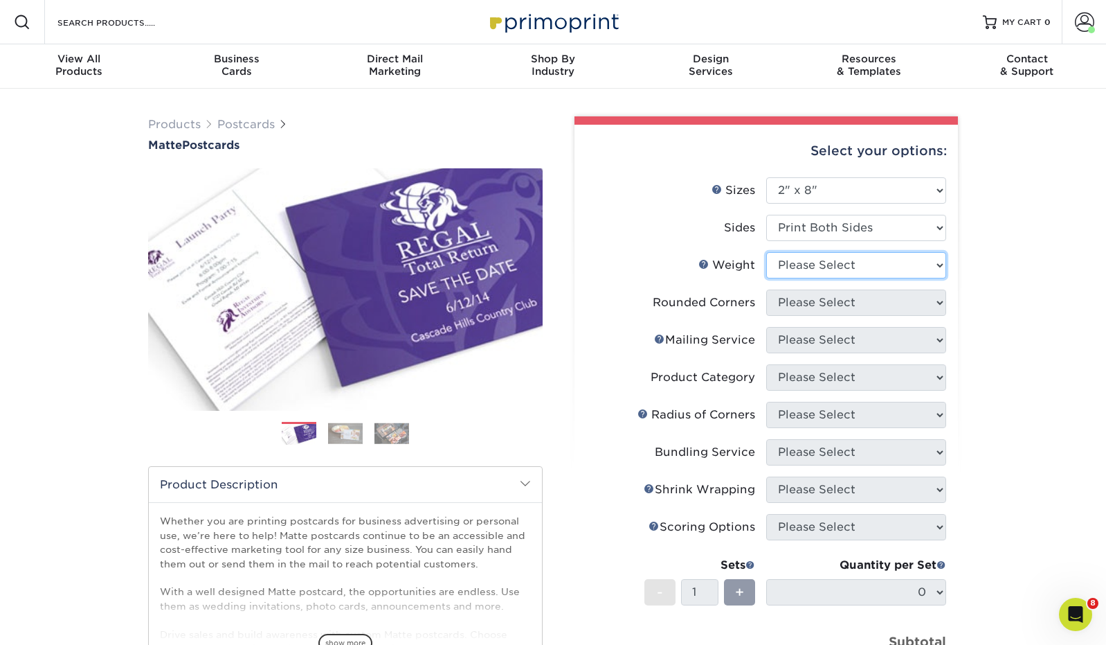
click at [877, 263] on select "Please Select 16PT 14PT" at bounding box center [856, 265] width 180 height 26
select select "14PT"
click at [766, 252] on select "Please Select 16PT 14PT" at bounding box center [856, 265] width 180 height 26
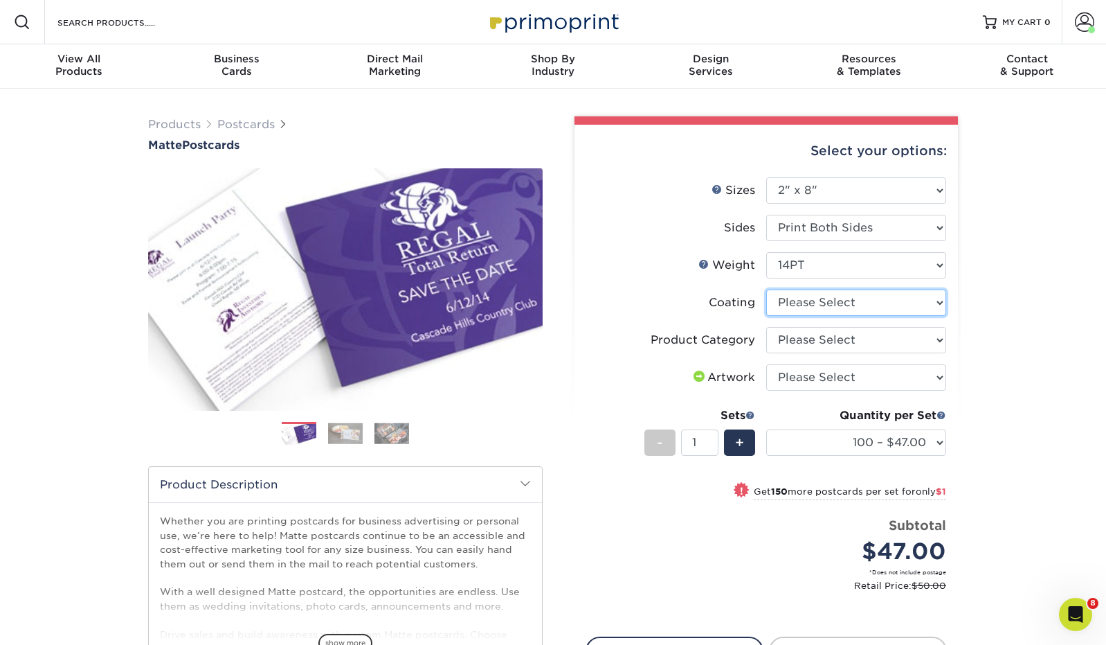
click at [881, 302] on select at bounding box center [856, 302] width 180 height 26
select select "121bb7b5-3b4d-429f-bd8d-bbf80e953313"
click at [766, 289] on select at bounding box center [856, 302] width 180 height 26
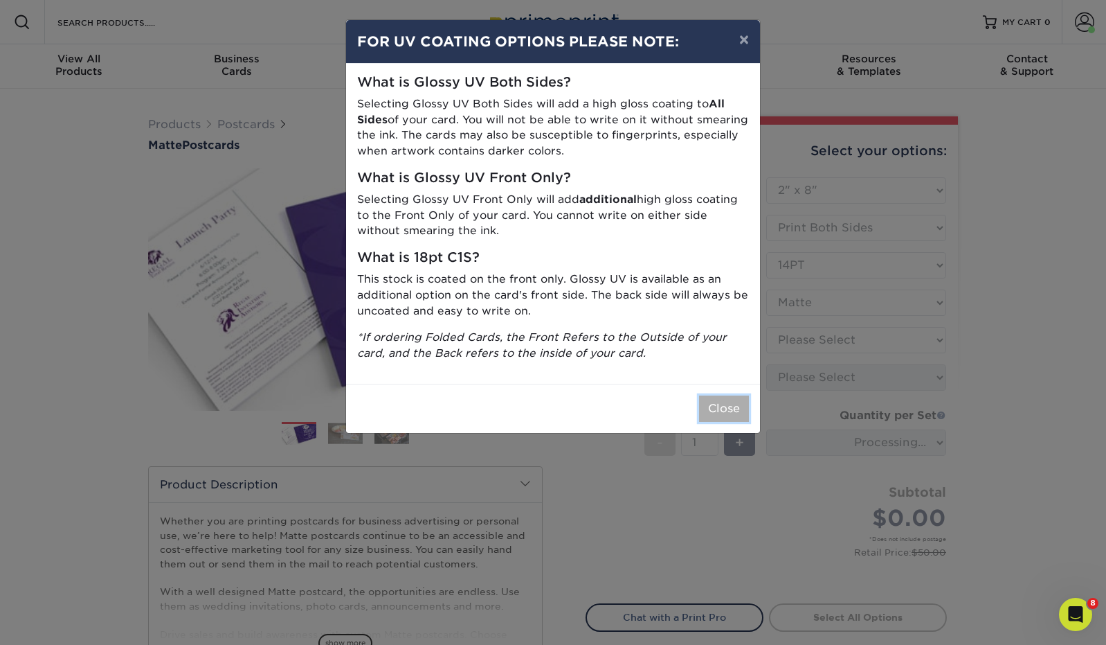
click at [728, 406] on button "Close" at bounding box center [724, 408] width 50 height 26
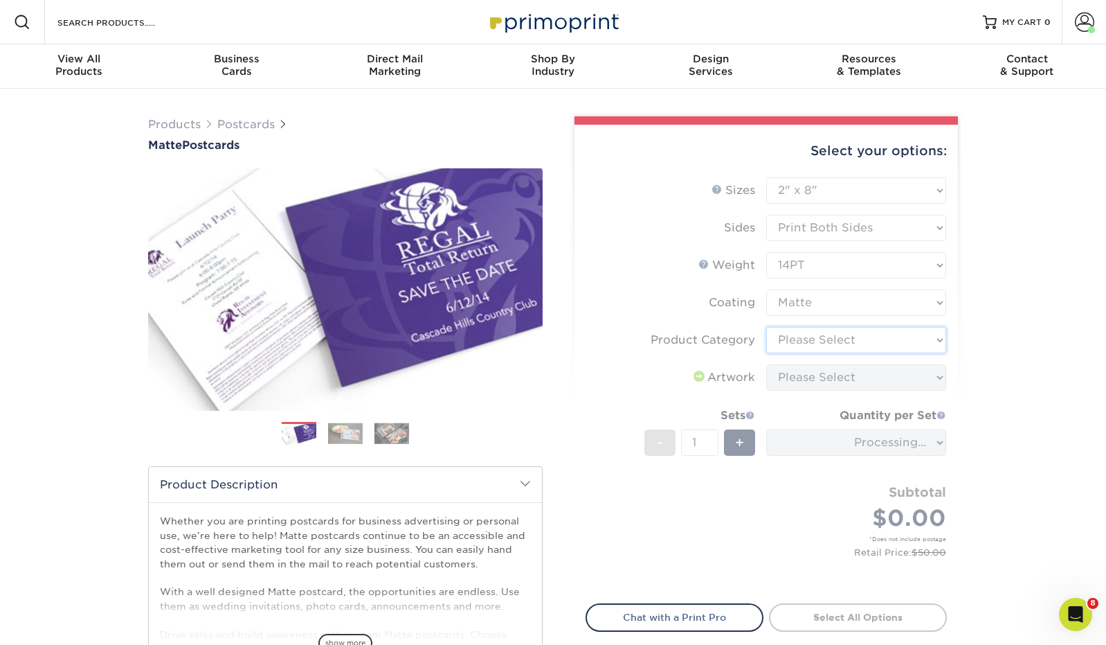
click at [834, 341] on select "Please Select Postcards" at bounding box center [856, 340] width 180 height 26
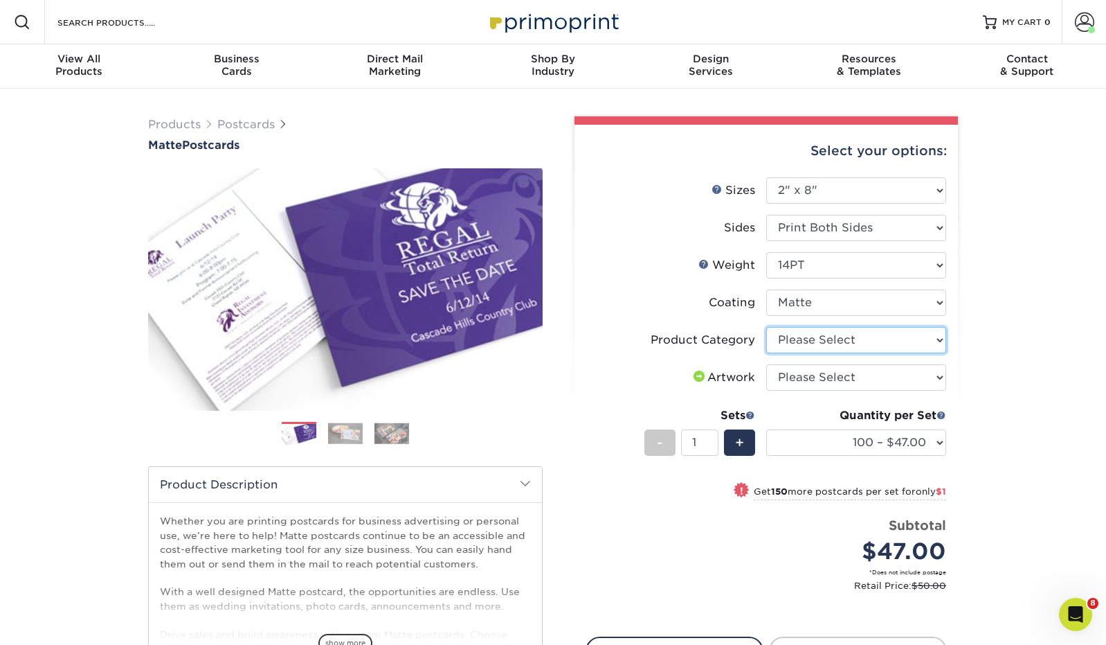
select select "9b7272e0-d6c8-4c3c-8e97-d3a1bcdab858"
click at [766, 327] on select "Please Select Postcards" at bounding box center [856, 340] width 180 height 26
click at [843, 435] on select "100 – $47.00 250 – $48.00 500 – $53.00 1000 – $63.00 2500 – $101.00 5000 – $151…" at bounding box center [856, 442] width 180 height 26
select select "500 – $53.00"
click at [766, 429] on select "100 – $47.00 250 – $48.00 500 – $53.00 1000 – $63.00 2500 – $101.00 5000 – $151…" at bounding box center [856, 442] width 180 height 26
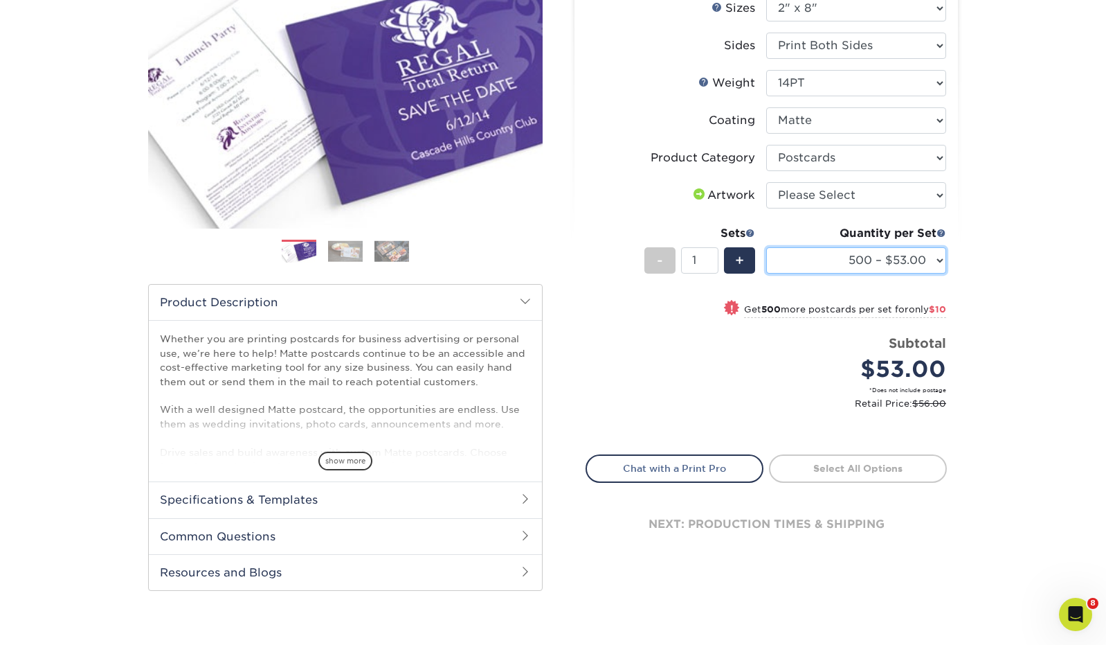
scroll to position [210, 0]
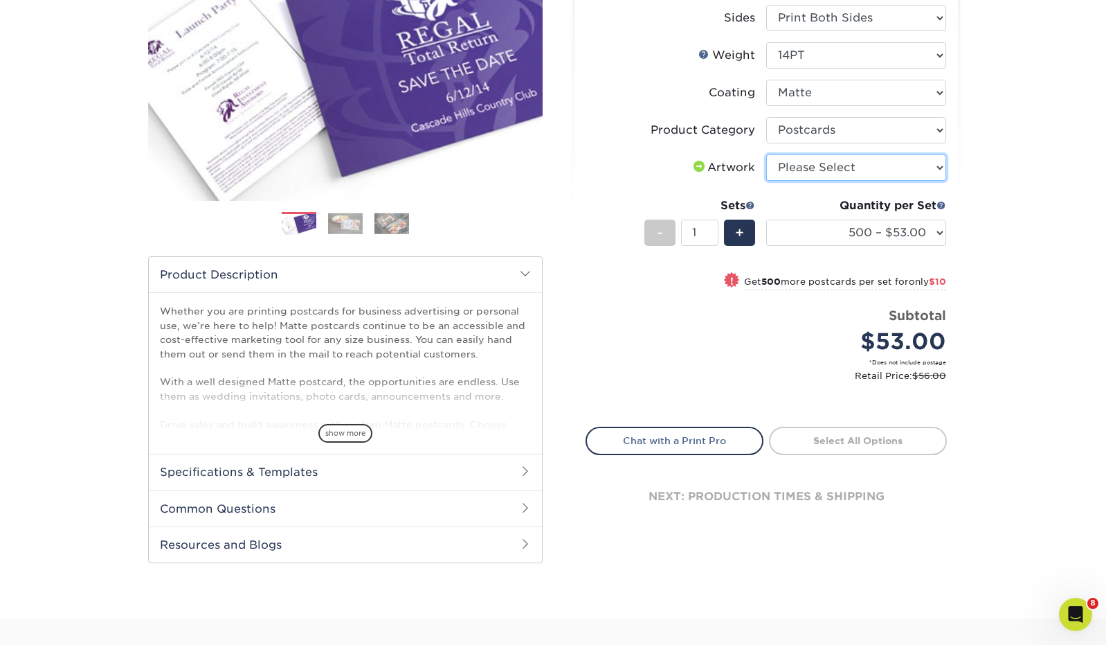
click at [903, 165] on select "Please Select I will upload files I need a design - $150" at bounding box center [856, 167] width 180 height 26
select select "upload"
click at [766, 154] on select "Please Select I will upload files I need a design - $150" at bounding box center [856, 167] width 180 height 26
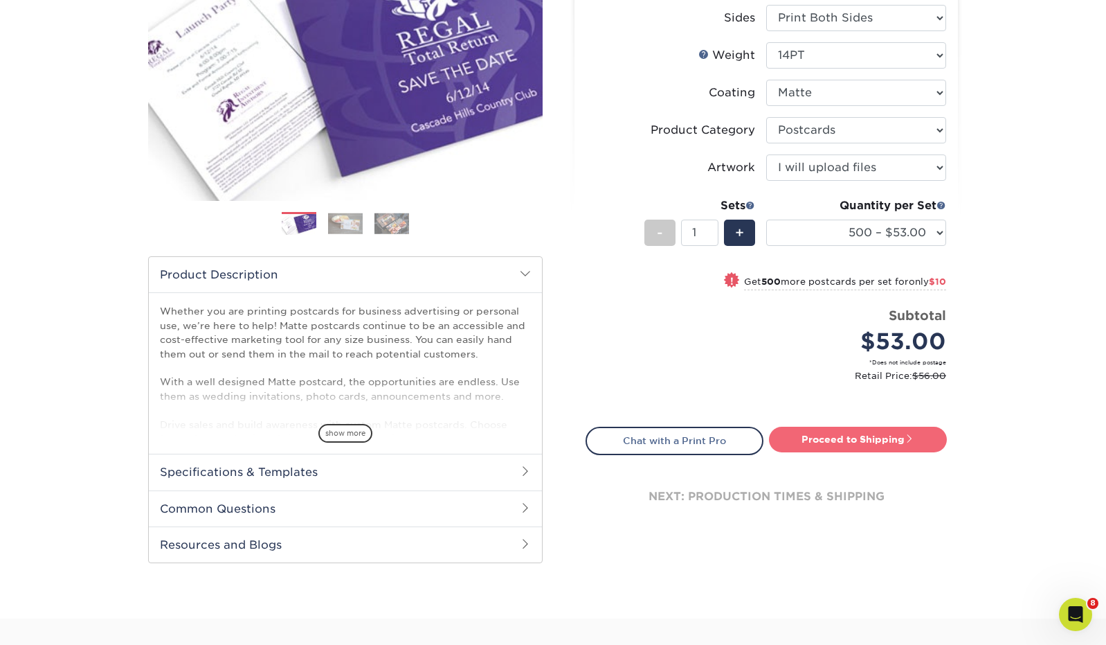
click at [903, 442] on link "Proceed to Shipping" at bounding box center [858, 438] width 178 height 25
type input "Set 1"
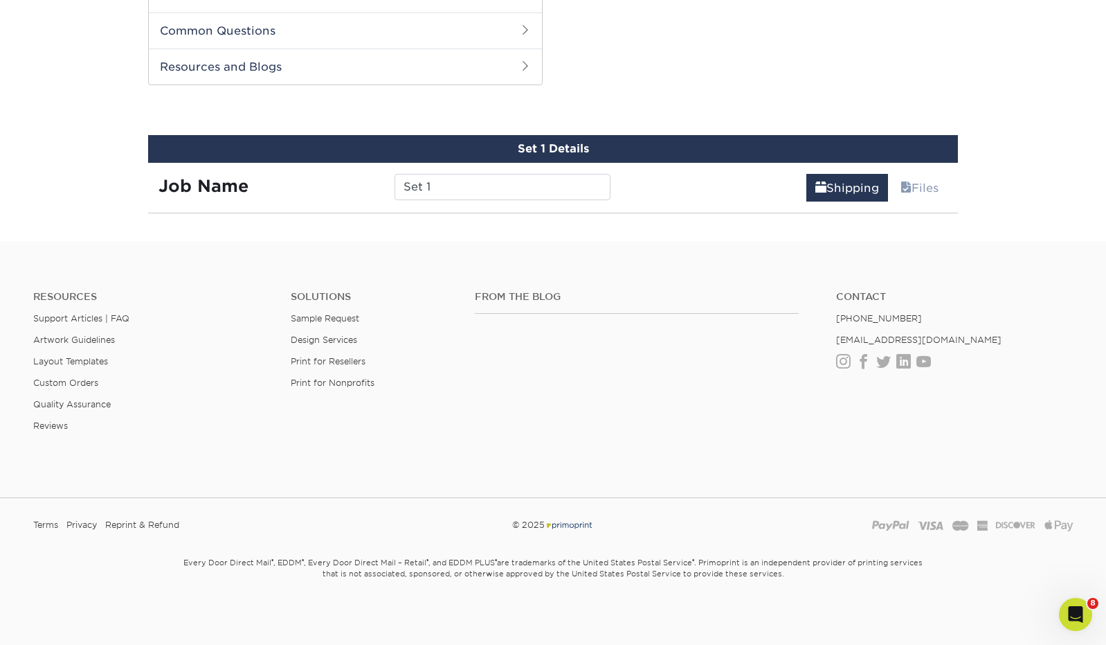
scroll to position [704, 0]
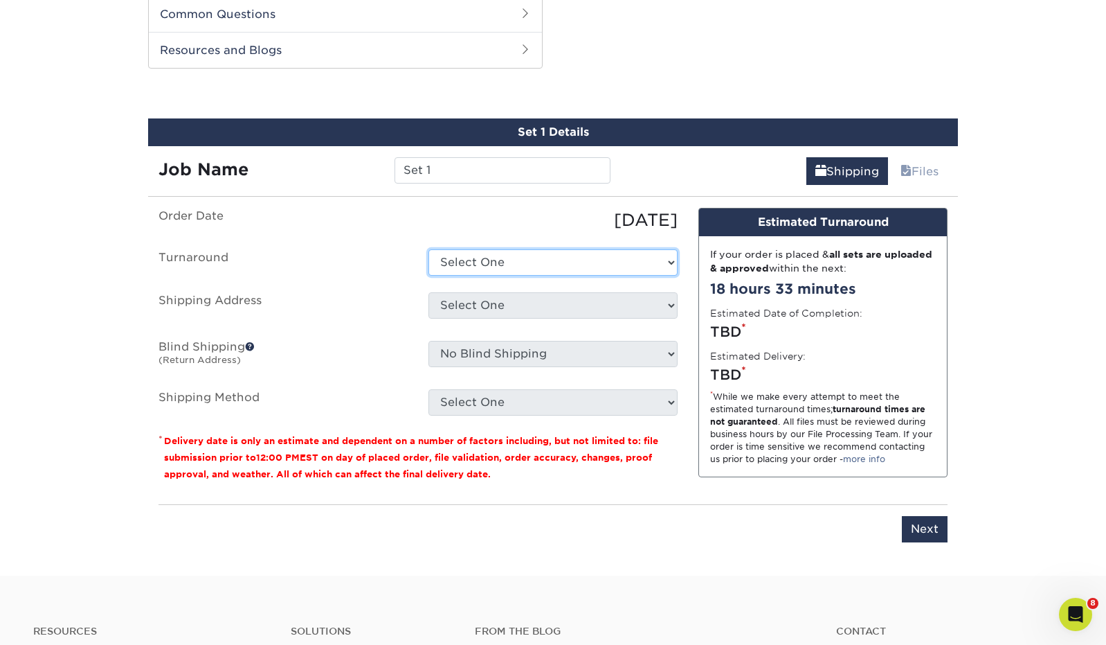
click at [483, 255] on select "Select One 2-4 Business Days 2 Day Next Business Day" at bounding box center [553, 262] width 249 height 26
select select "25c14714-8ff8-41eb-ba37-f736c6594beb"
click at [429, 249] on select "Select One 2-4 Business Days 2 Day Next Business Day" at bounding box center [553, 262] width 249 height 26
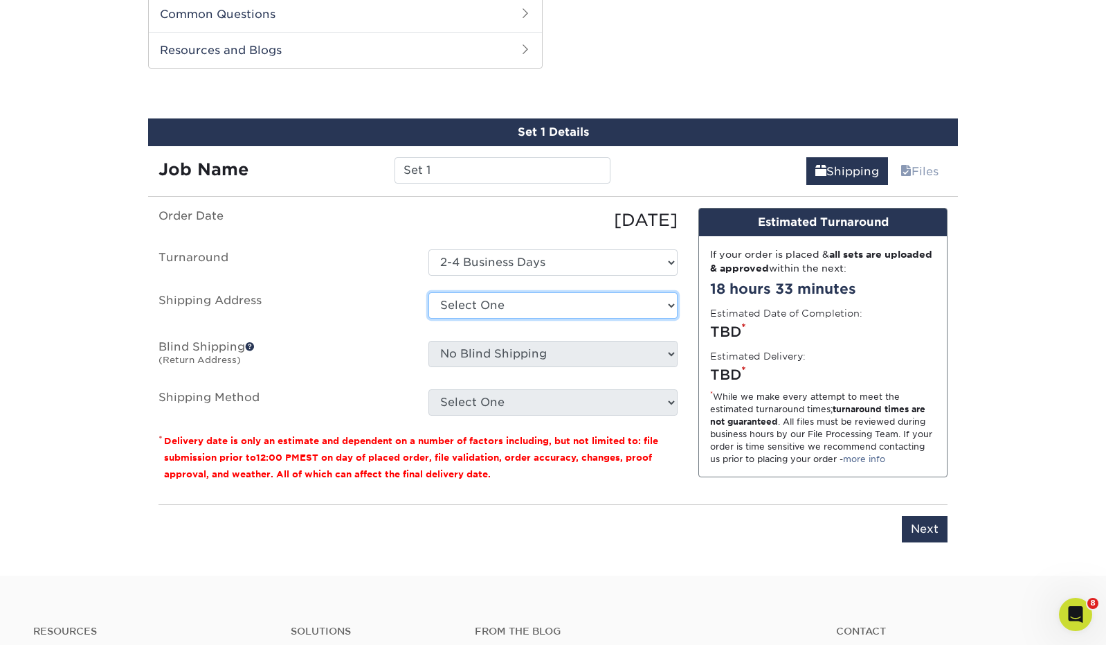
click at [487, 300] on select "Select One Home + Add New Address" at bounding box center [553, 305] width 249 height 26
select select "136549"
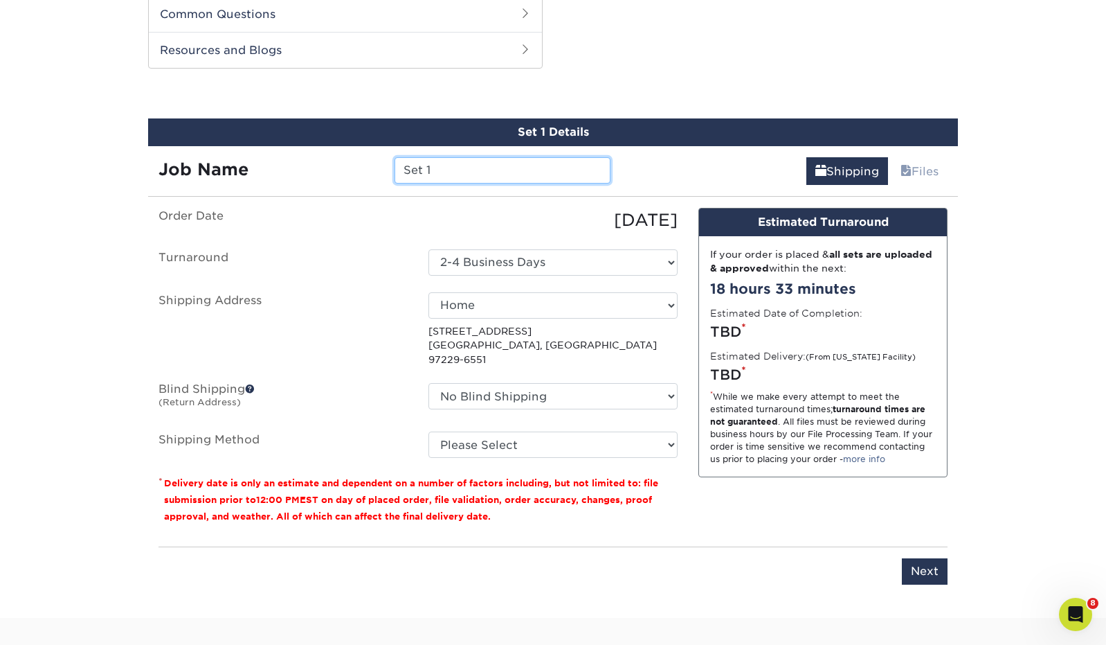
click at [501, 176] on input "Set 1" at bounding box center [502, 170] width 215 height 26
type input "Bookmarks [DATE]"
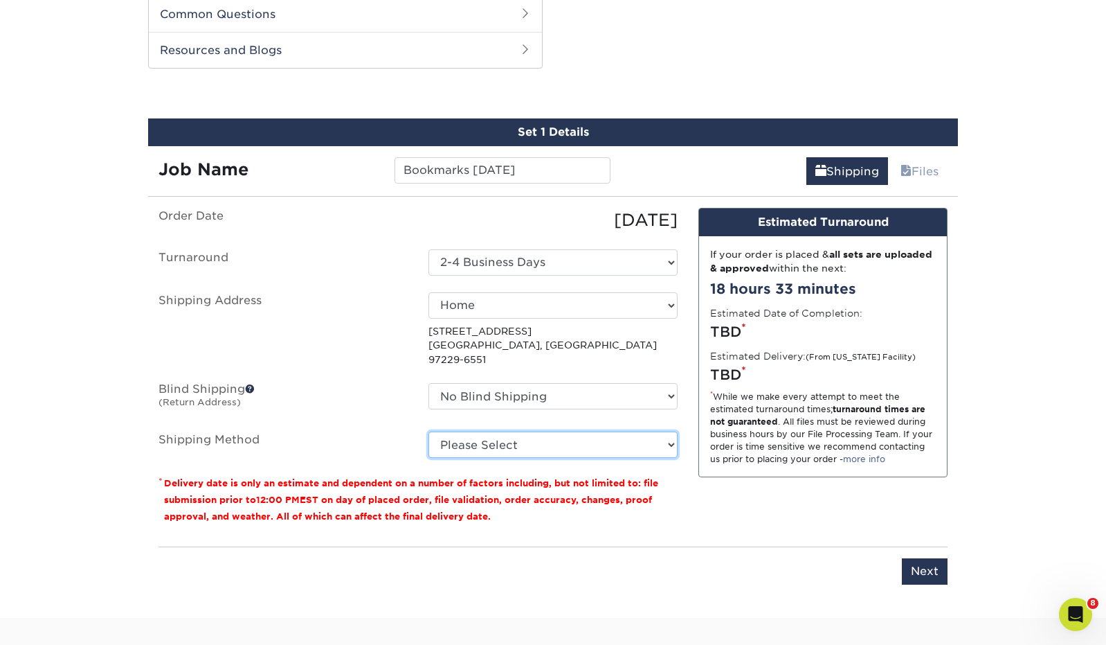
click at [478, 432] on select "Please Select Ground Shipping (+$26.08) 3 Day Shipping Service (+$32.29) 2 Day …" at bounding box center [553, 444] width 249 height 26
select select "03"
click at [429, 431] on select "Please Select Ground Shipping (+$26.08) 3 Day Shipping Service (+$32.29) 2 Day …" at bounding box center [553, 444] width 249 height 26
click at [531, 431] on select "Please Select Ground Shipping (+$26.08) 3 Day Shipping Service (+$32.29) 2 Day …" at bounding box center [553, 444] width 249 height 26
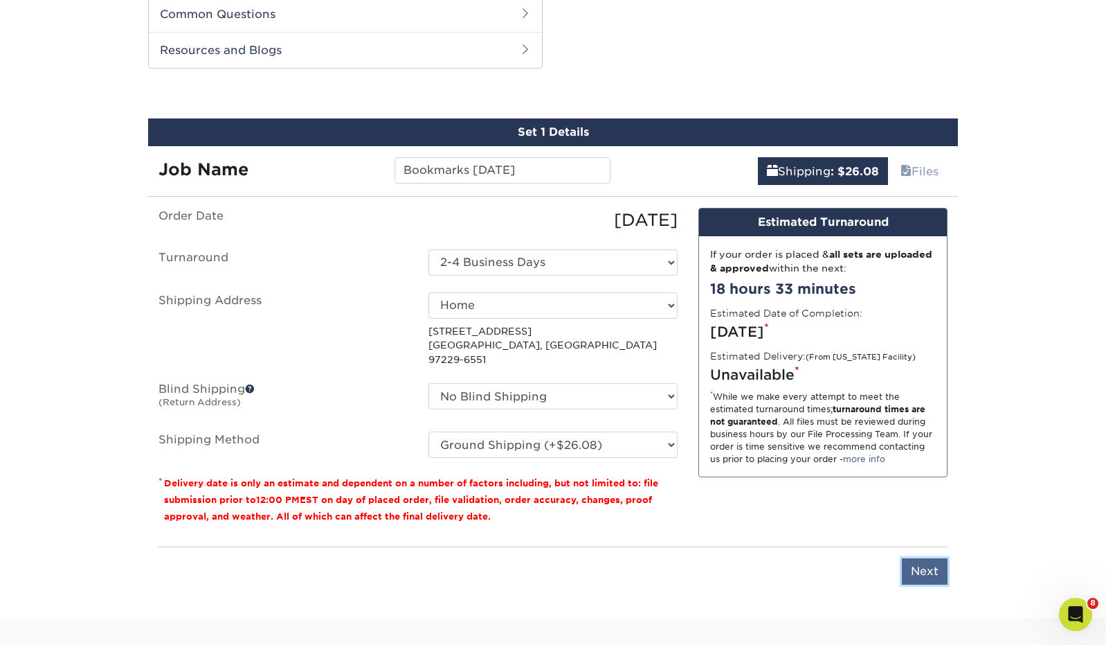
click at [921, 559] on input "Next" at bounding box center [925, 571] width 46 height 26
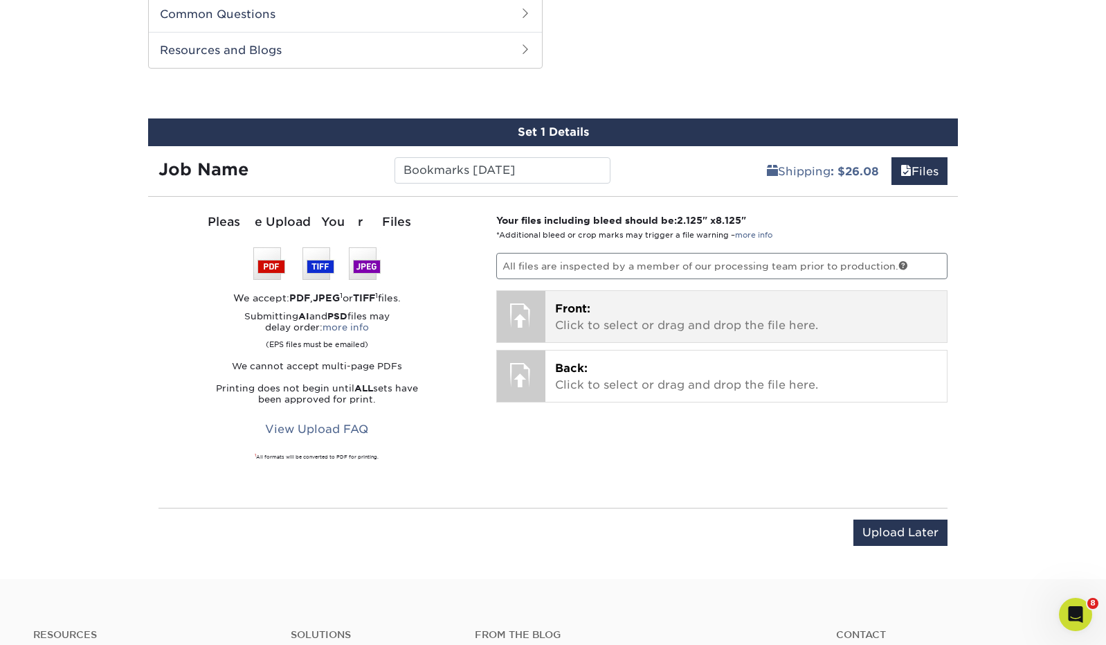
click at [654, 317] on p "Front: Click to select or drag and drop the file here." at bounding box center [746, 316] width 383 height 33
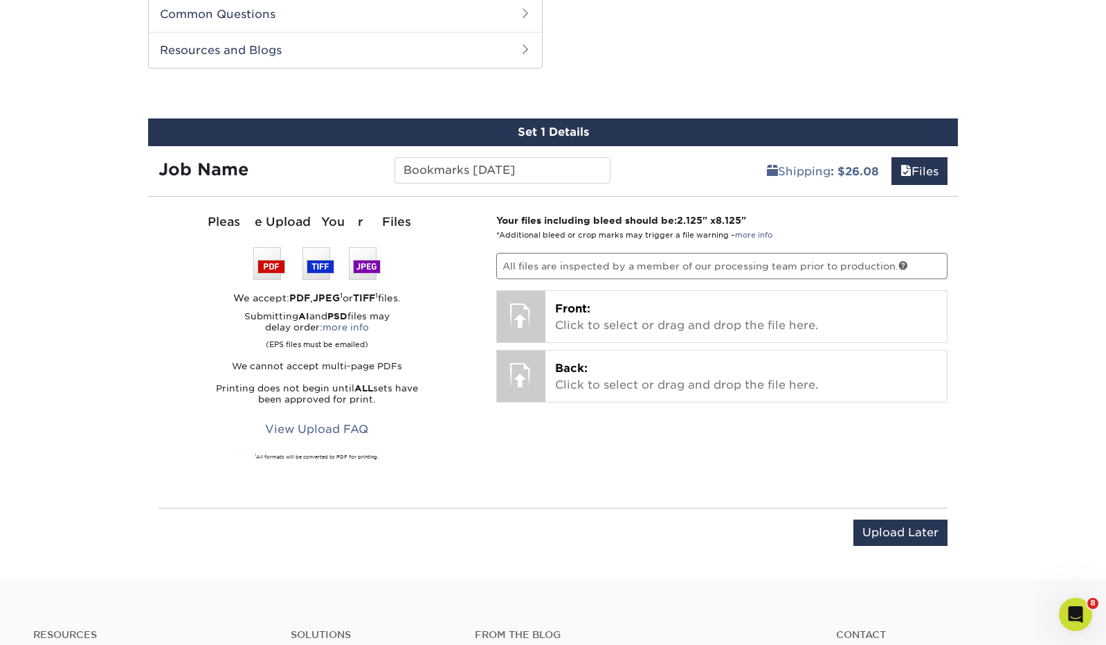
click at [588, 425] on div "Your files including bleed should be: 2.125 " x 8.125 " *Additional bleed or cr…" at bounding box center [722, 352] width 473 height 278
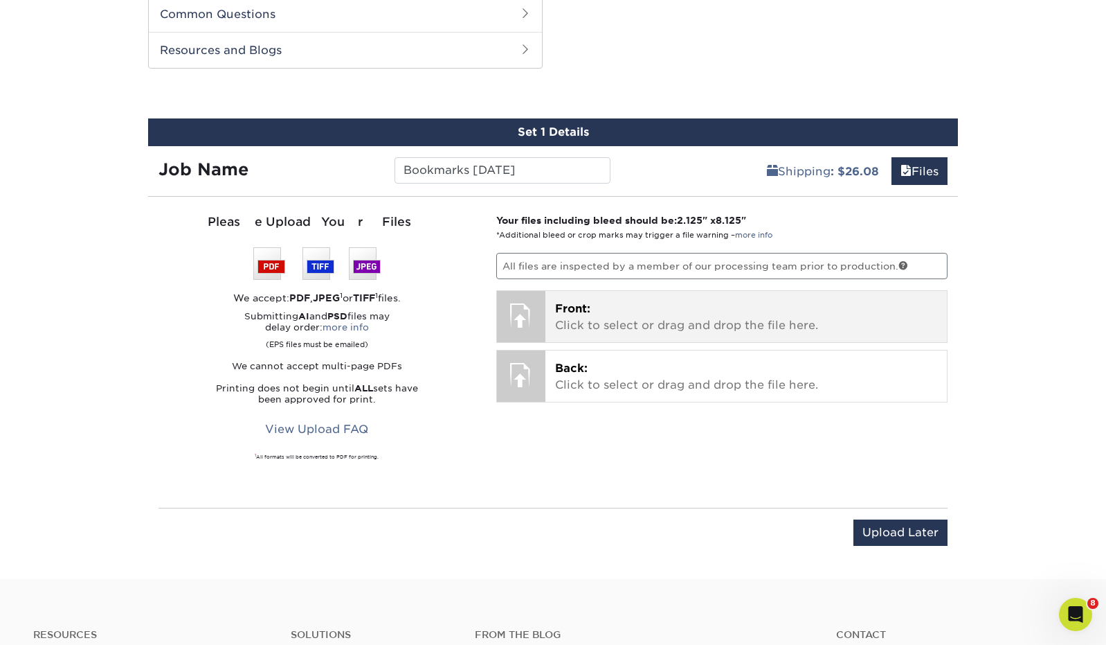
click at [622, 327] on p "Front: Click to select or drag and drop the file here." at bounding box center [746, 316] width 383 height 33
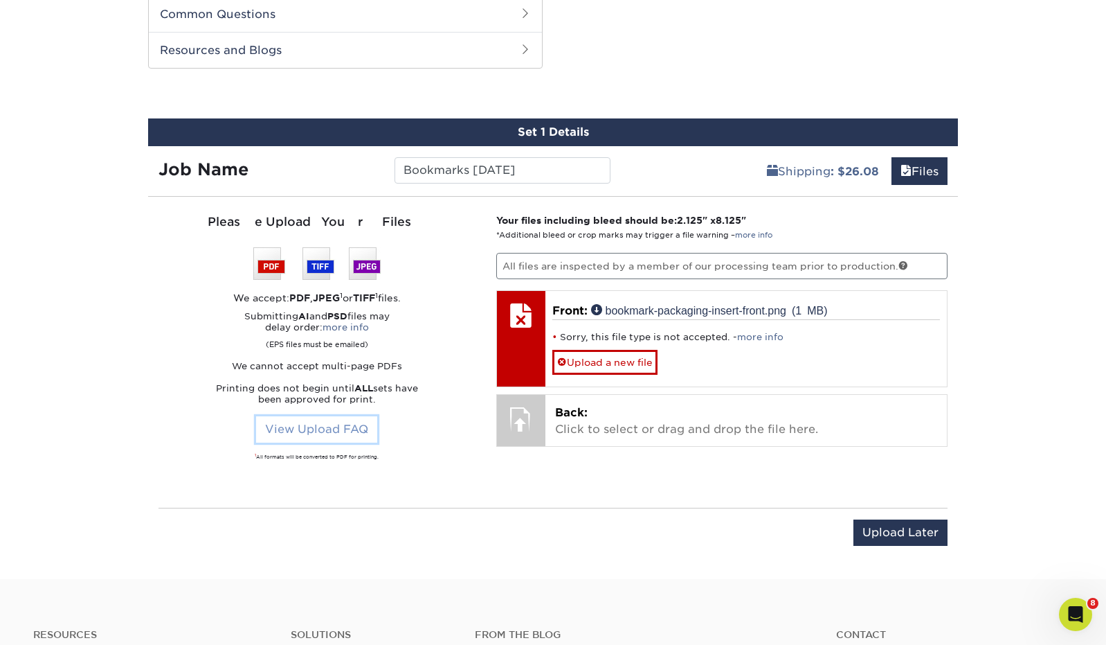
click at [339, 422] on link "View Upload FAQ" at bounding box center [316, 429] width 121 height 26
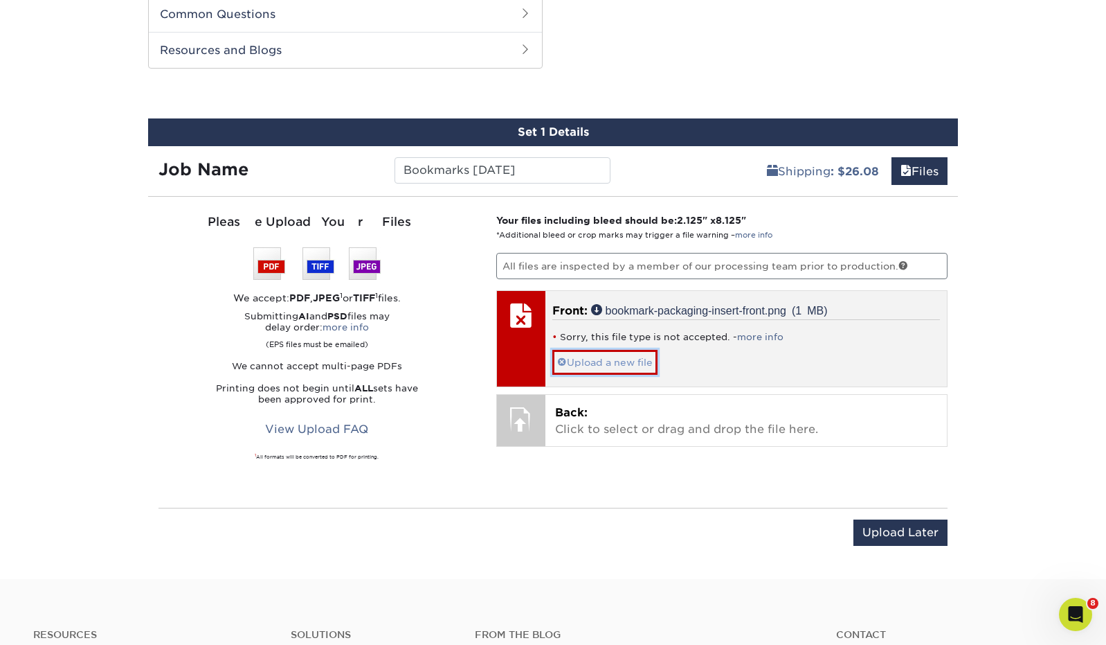
click at [579, 365] on link "Upload a new file" at bounding box center [604, 362] width 105 height 24
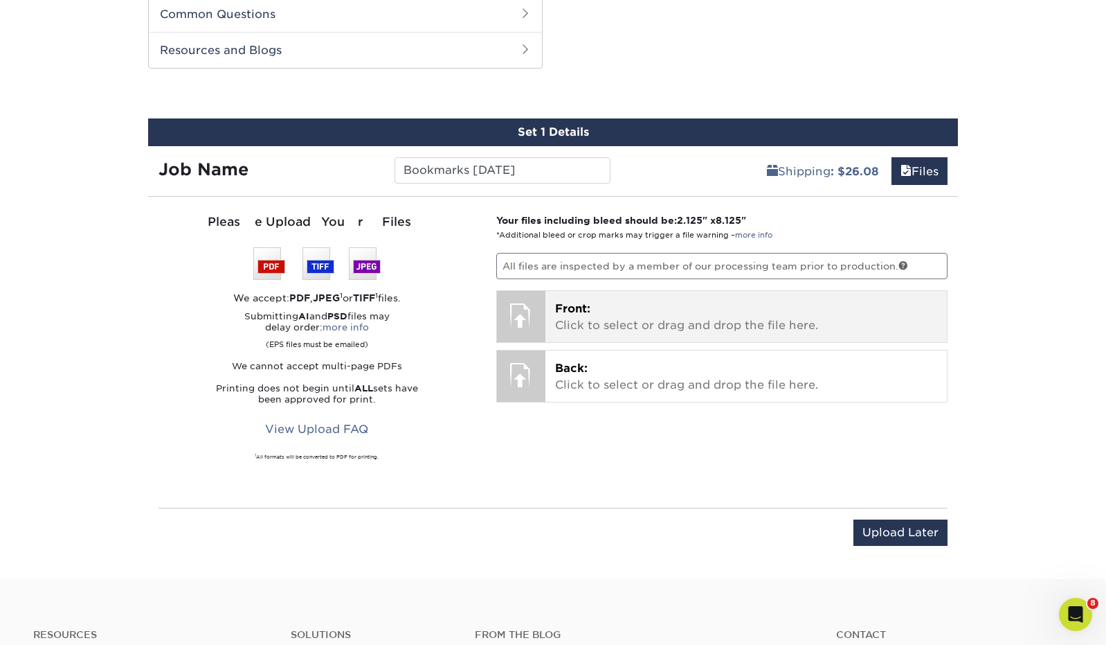
click at [725, 323] on p "Front: Click to select or drag and drop the file here." at bounding box center [746, 316] width 383 height 33
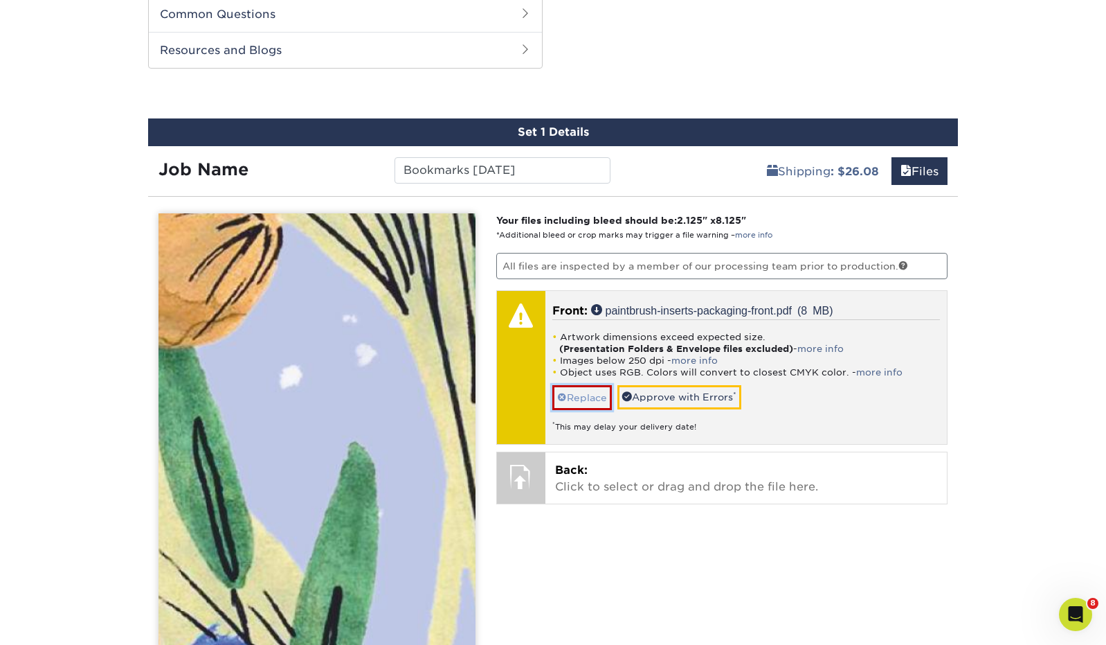
click at [588, 393] on link "Replace" at bounding box center [582, 397] width 60 height 24
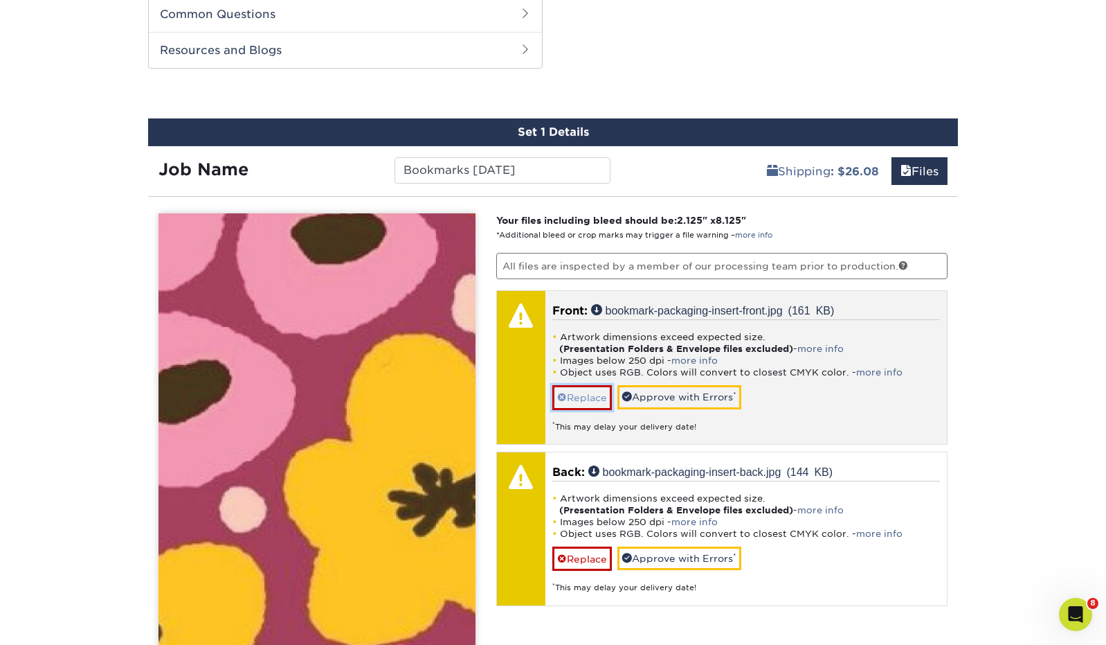
click at [586, 398] on link "Replace" at bounding box center [582, 397] width 60 height 24
click at [586, 492] on li "Artwork dimensions exceed expected size. (Presentation Folders & Envelope files…" at bounding box center [746, 504] width 388 height 24
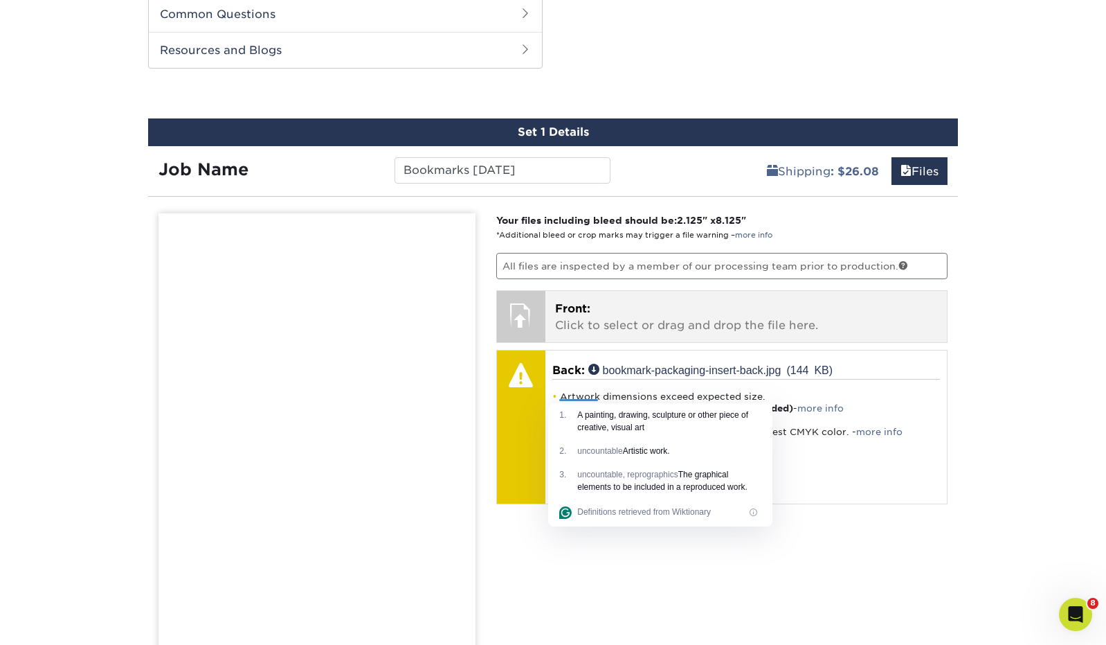
click at [589, 448] on span "uncountable" at bounding box center [599, 451] width 45 height 10
click at [667, 330] on p "Front: Click to select or drag and drop the file here." at bounding box center [746, 316] width 383 height 33
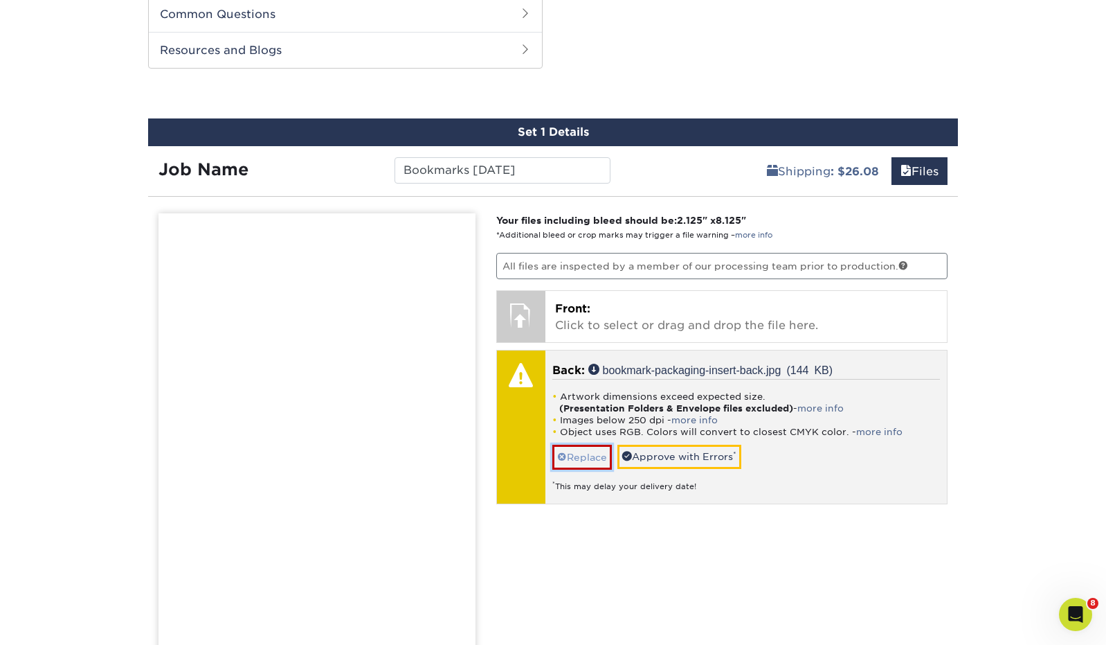
click at [594, 452] on link "Replace" at bounding box center [582, 456] width 60 height 24
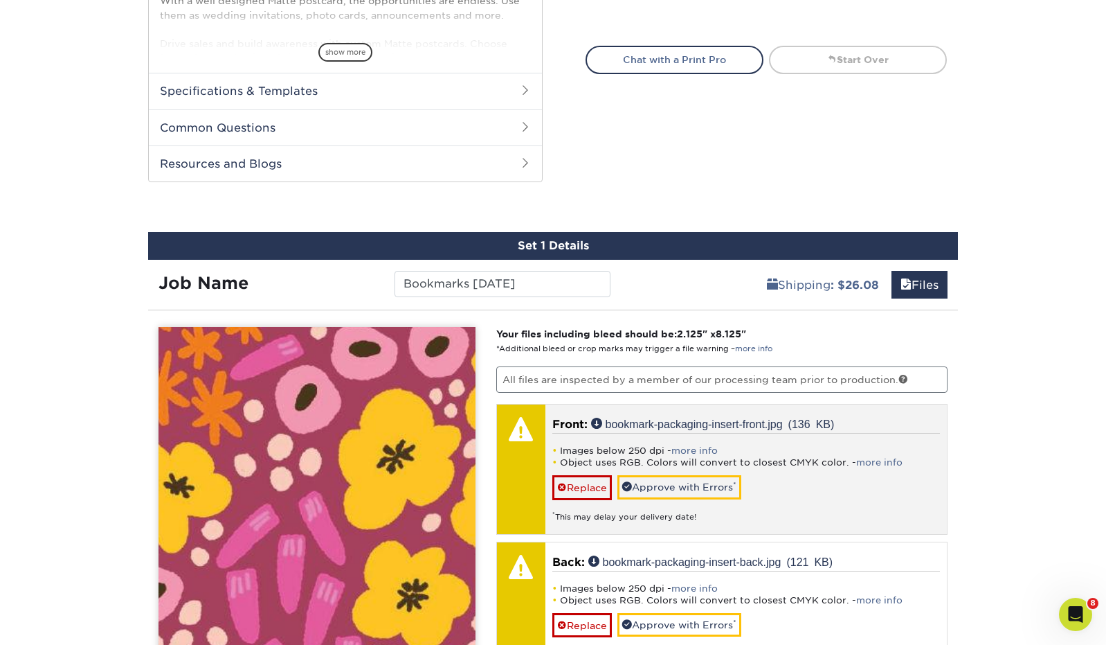
scroll to position [593, 0]
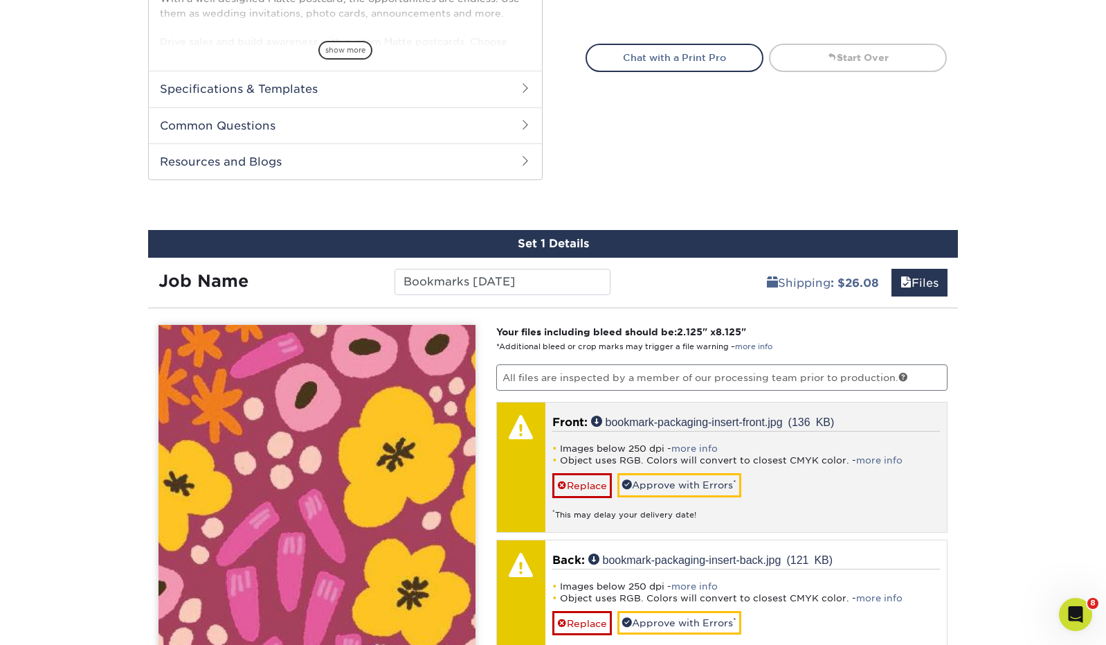
click at [696, 440] on div "Images below 250 dpi - more info Object uses RGB. Colors will convert to closes…" at bounding box center [746, 475] width 388 height 89
click at [696, 445] on link "more info" at bounding box center [695, 448] width 46 height 10
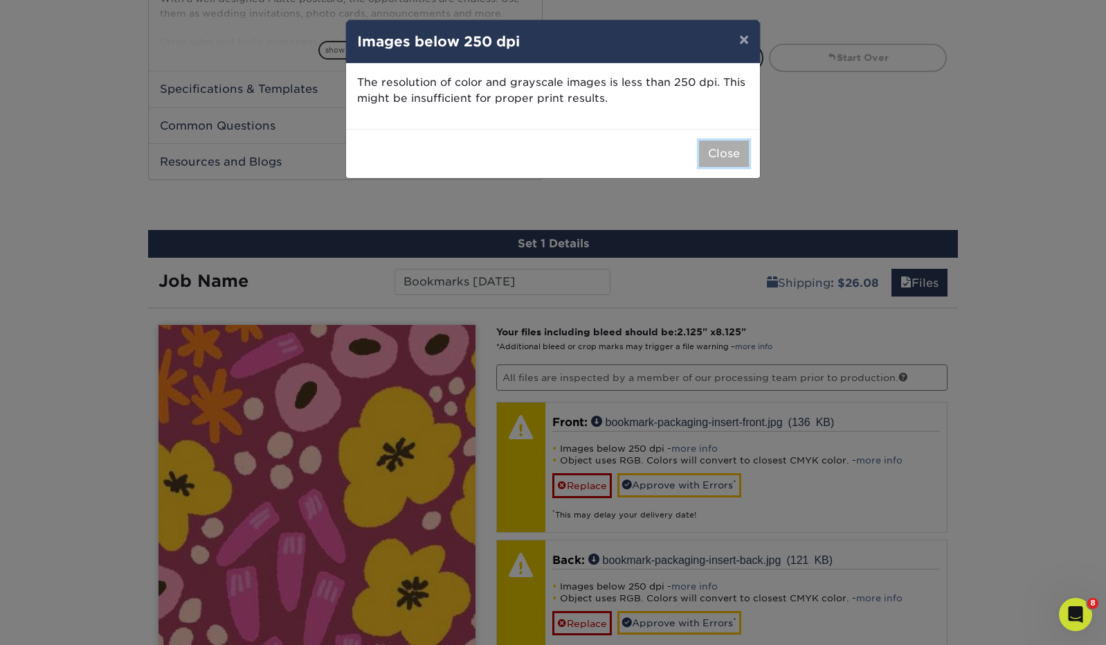
click at [722, 156] on button "Close" at bounding box center [724, 154] width 50 height 26
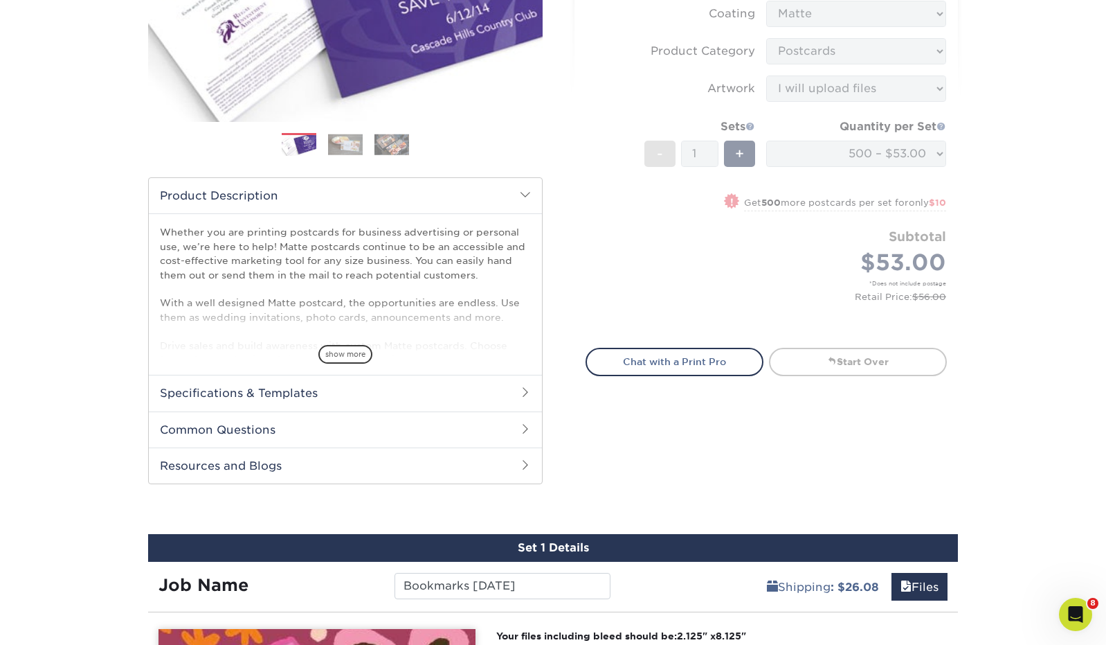
scroll to position [296, 0]
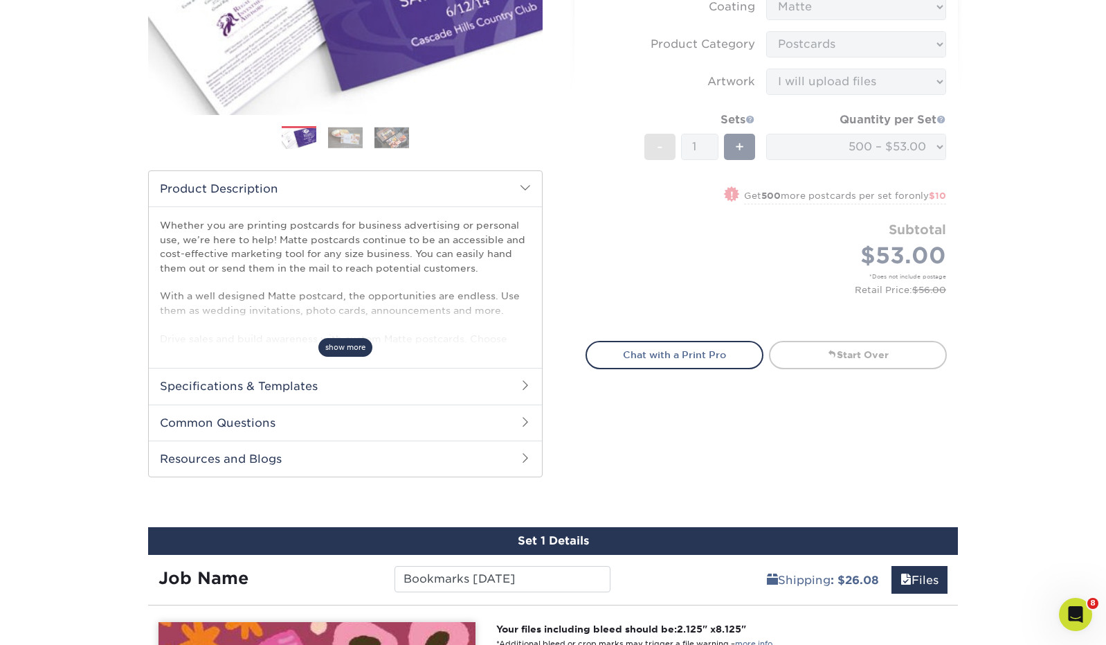
click at [345, 355] on span "show more" at bounding box center [345, 347] width 54 height 19
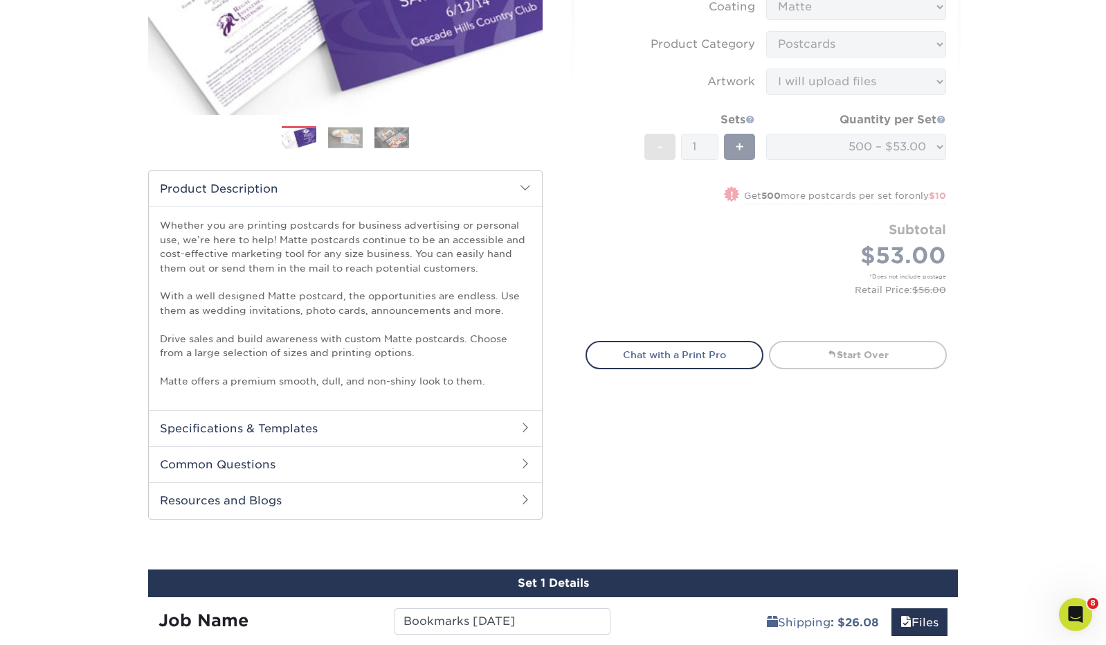
click at [436, 411] on h2 "Specifications & Templates" at bounding box center [345, 428] width 393 height 36
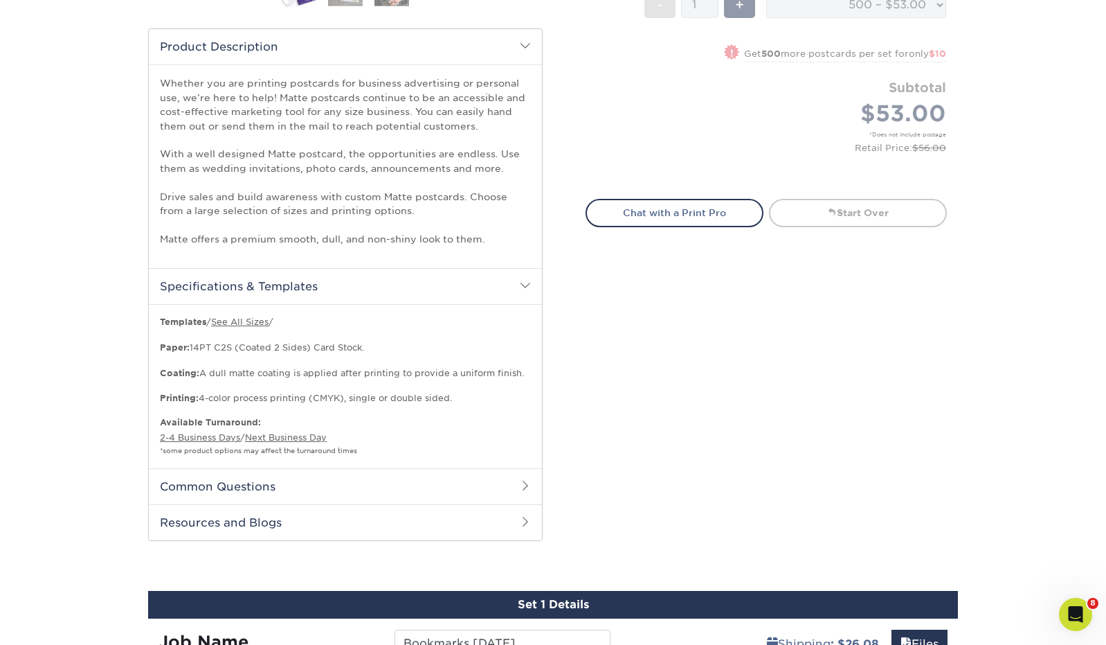
scroll to position [449, 0]
